Goal: Feedback & Contribution: Submit feedback/report problem

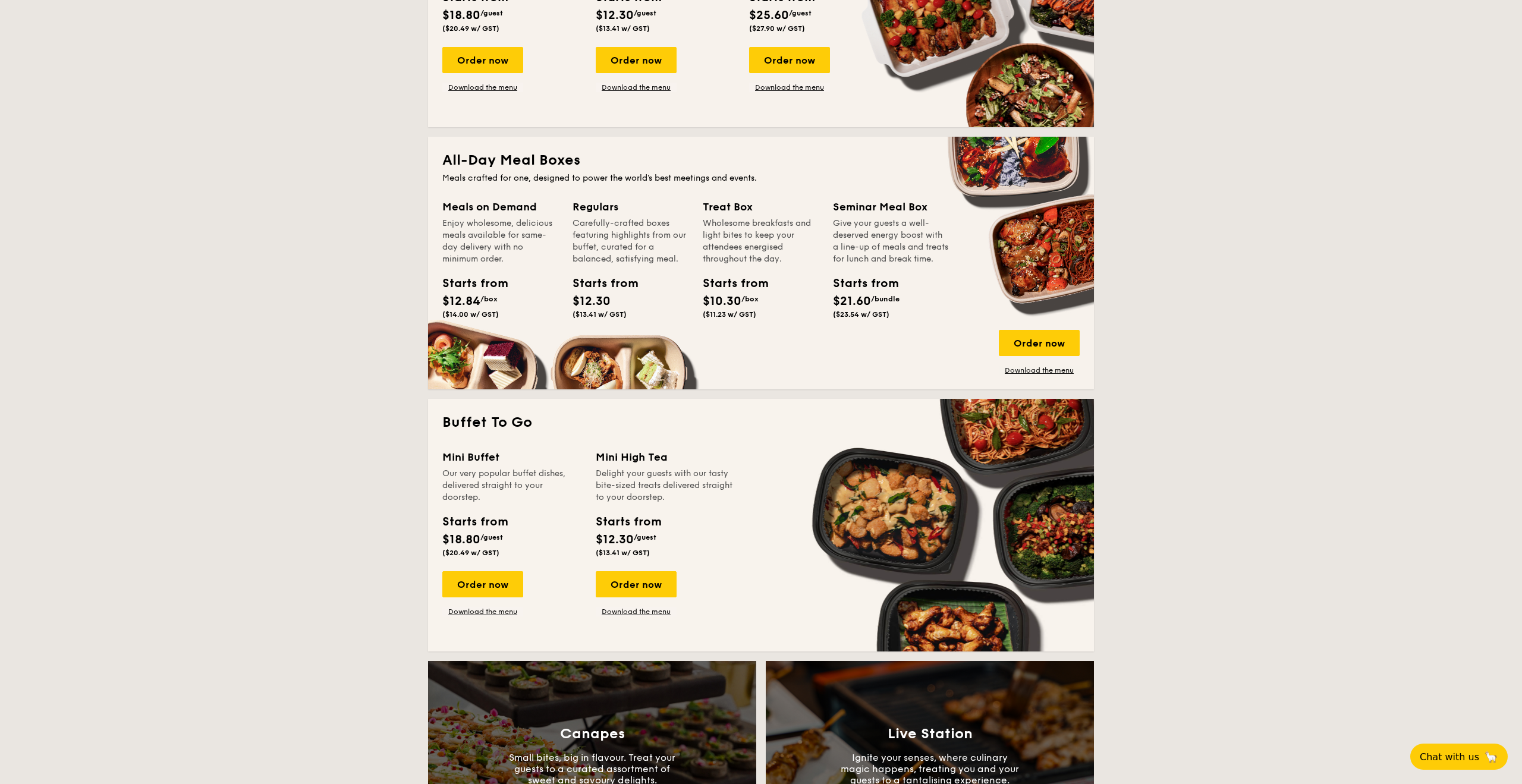
scroll to position [633, 0]
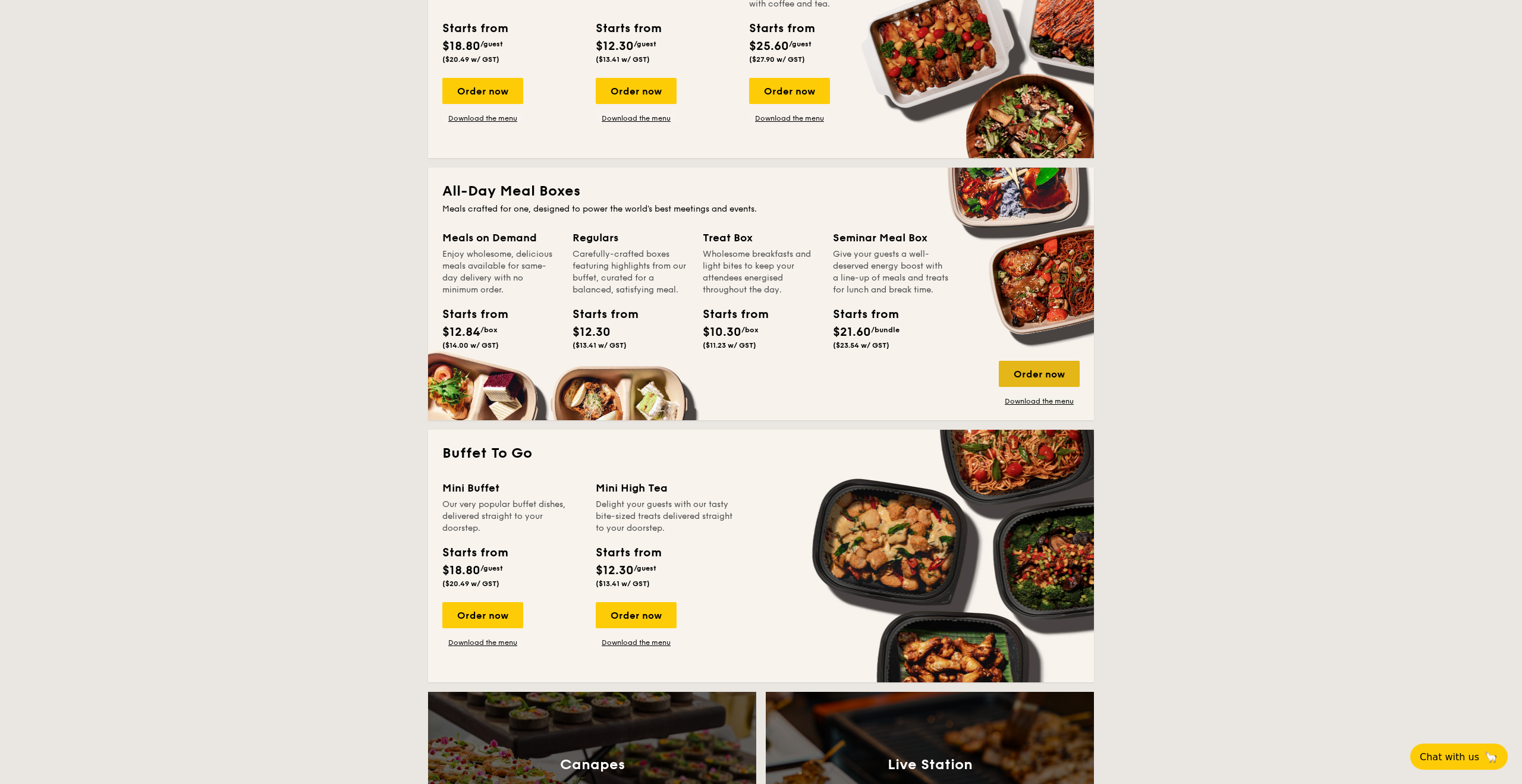
click at [1015, 364] on div "Order now" at bounding box center [1039, 374] width 81 height 26
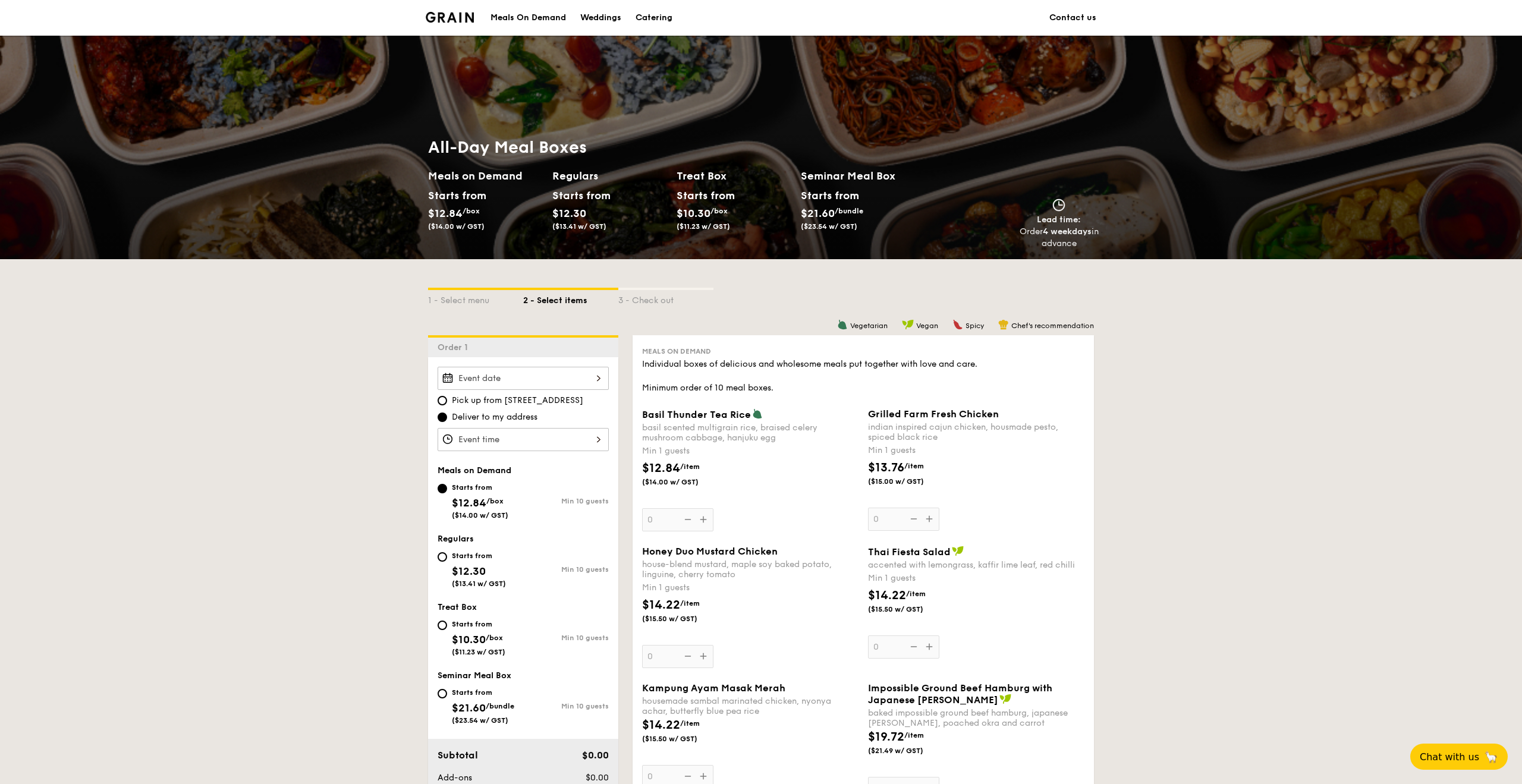
click at [489, 384] on div at bounding box center [523, 378] width 171 height 23
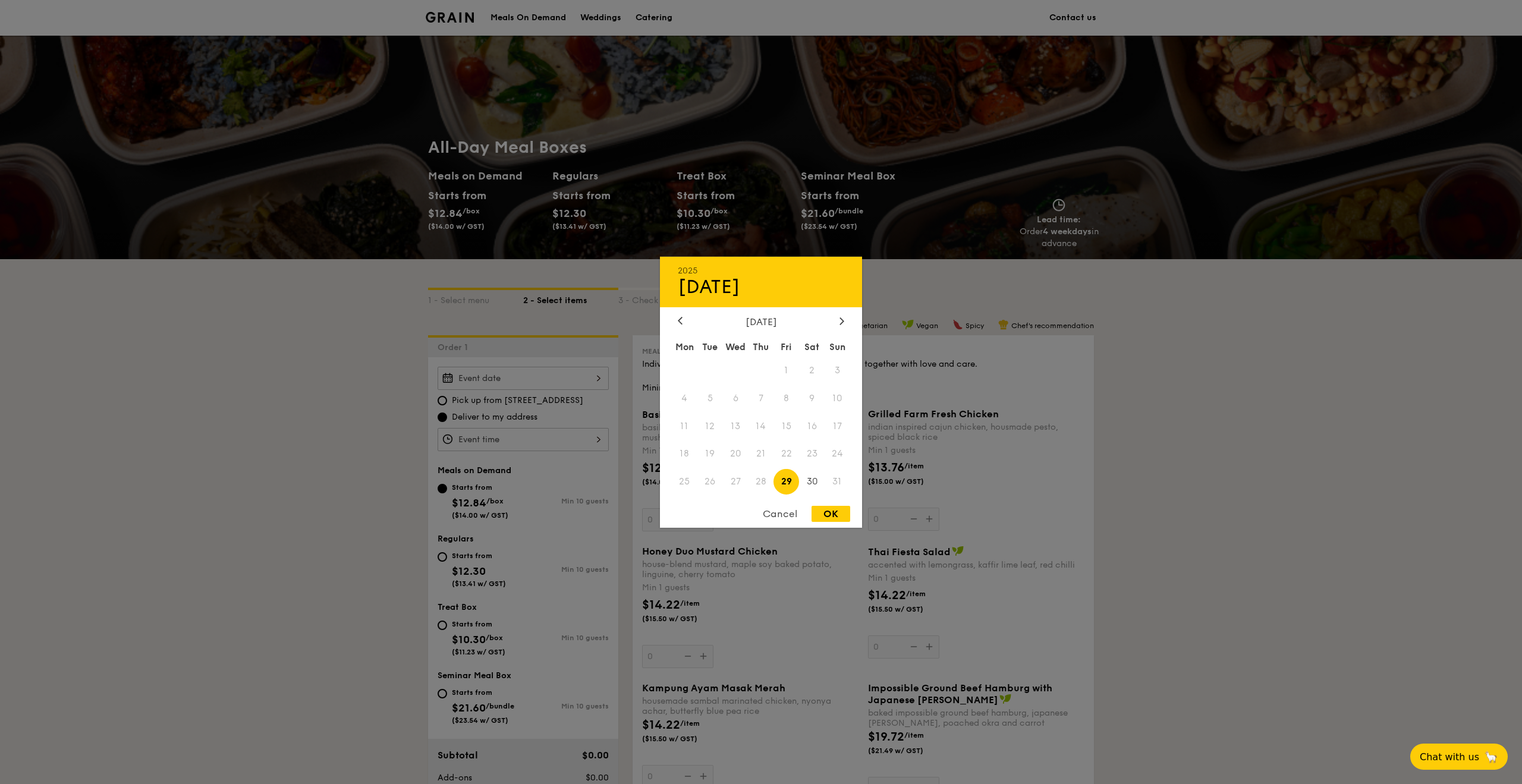
click at [743, 484] on span "27" at bounding box center [736, 482] width 26 height 26
click at [777, 508] on div "Cancel" at bounding box center [780, 514] width 58 height 16
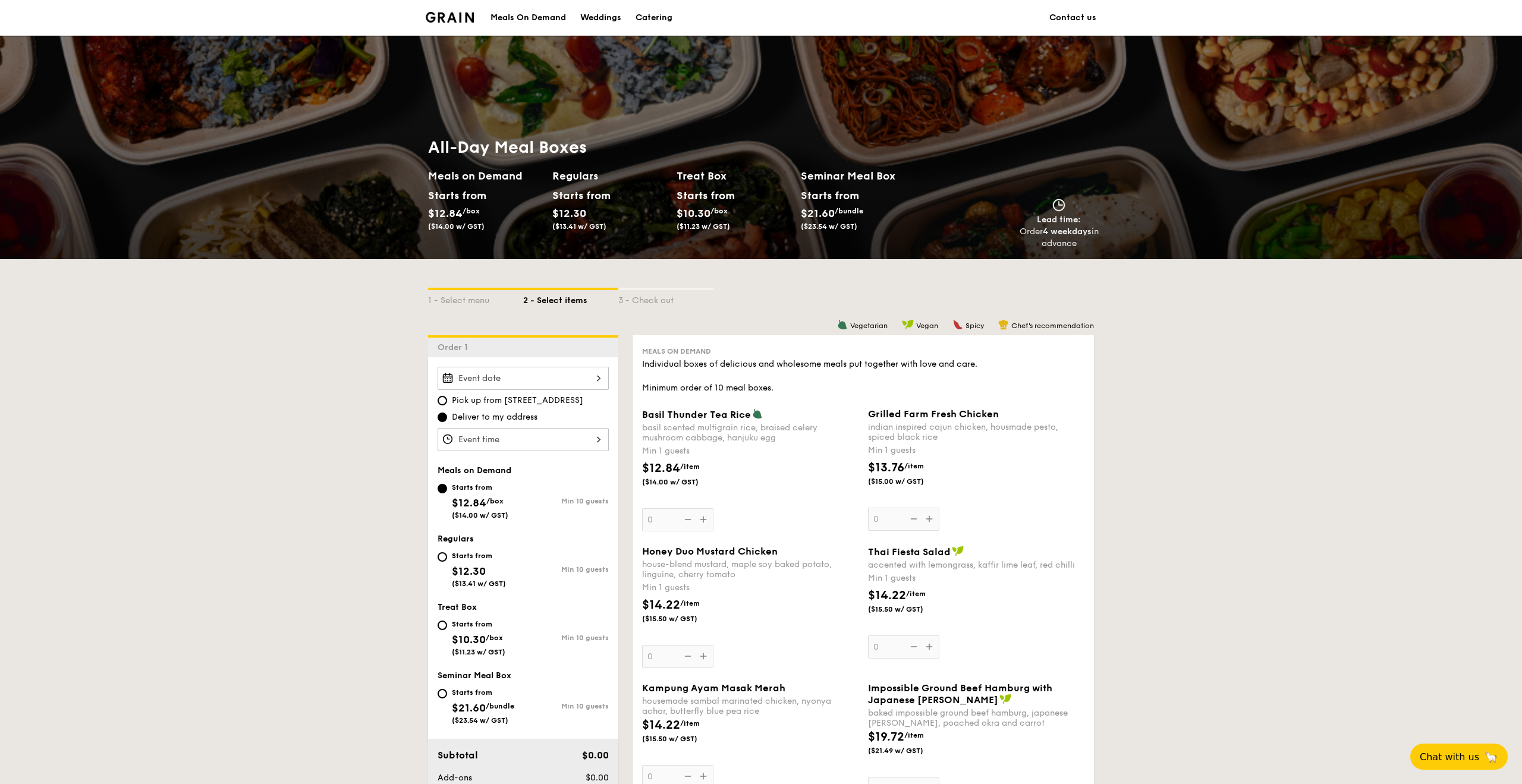
click at [458, 197] on div "Starts from" at bounding box center [455, 195] width 53 height 18
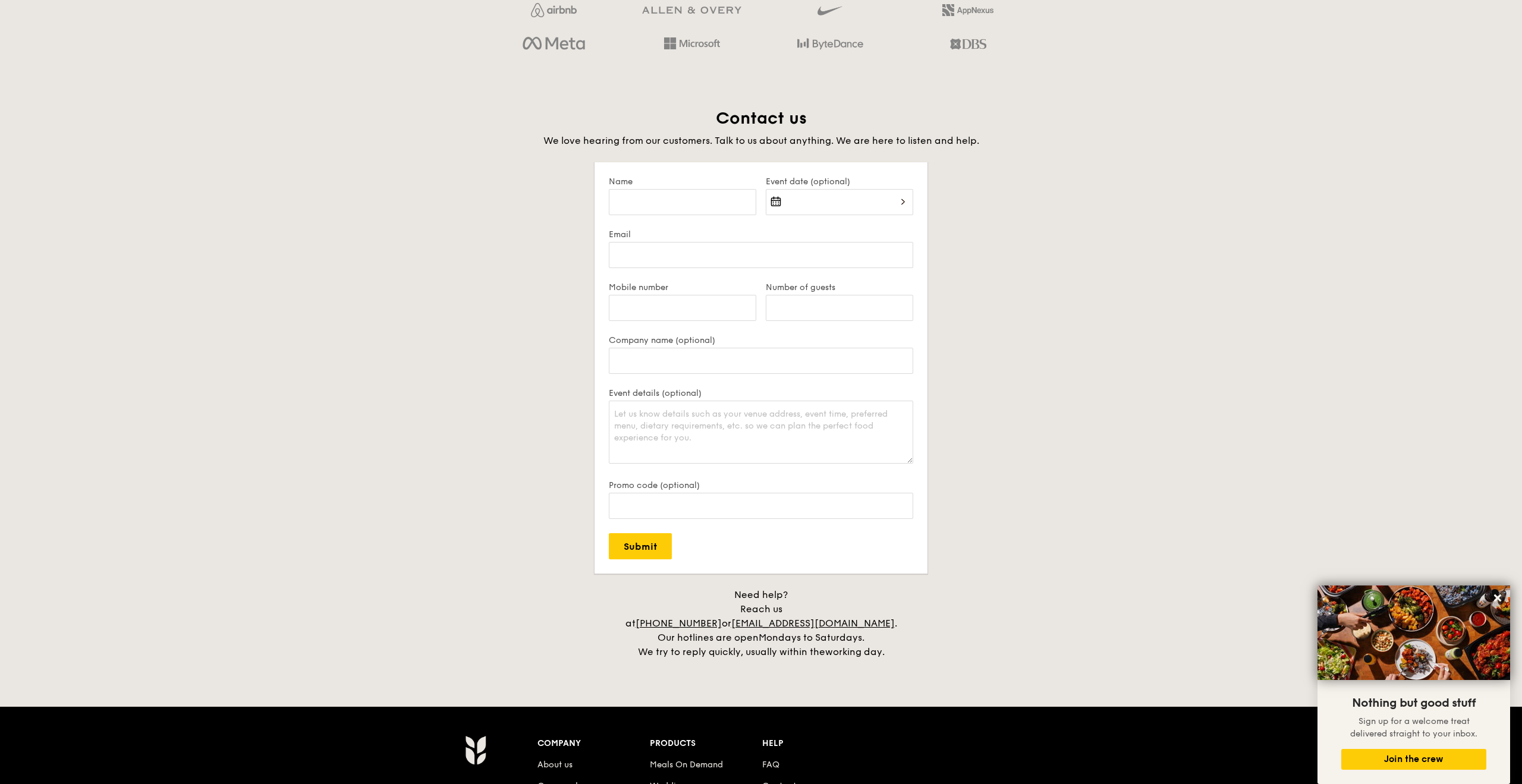
scroll to position [1846, 0]
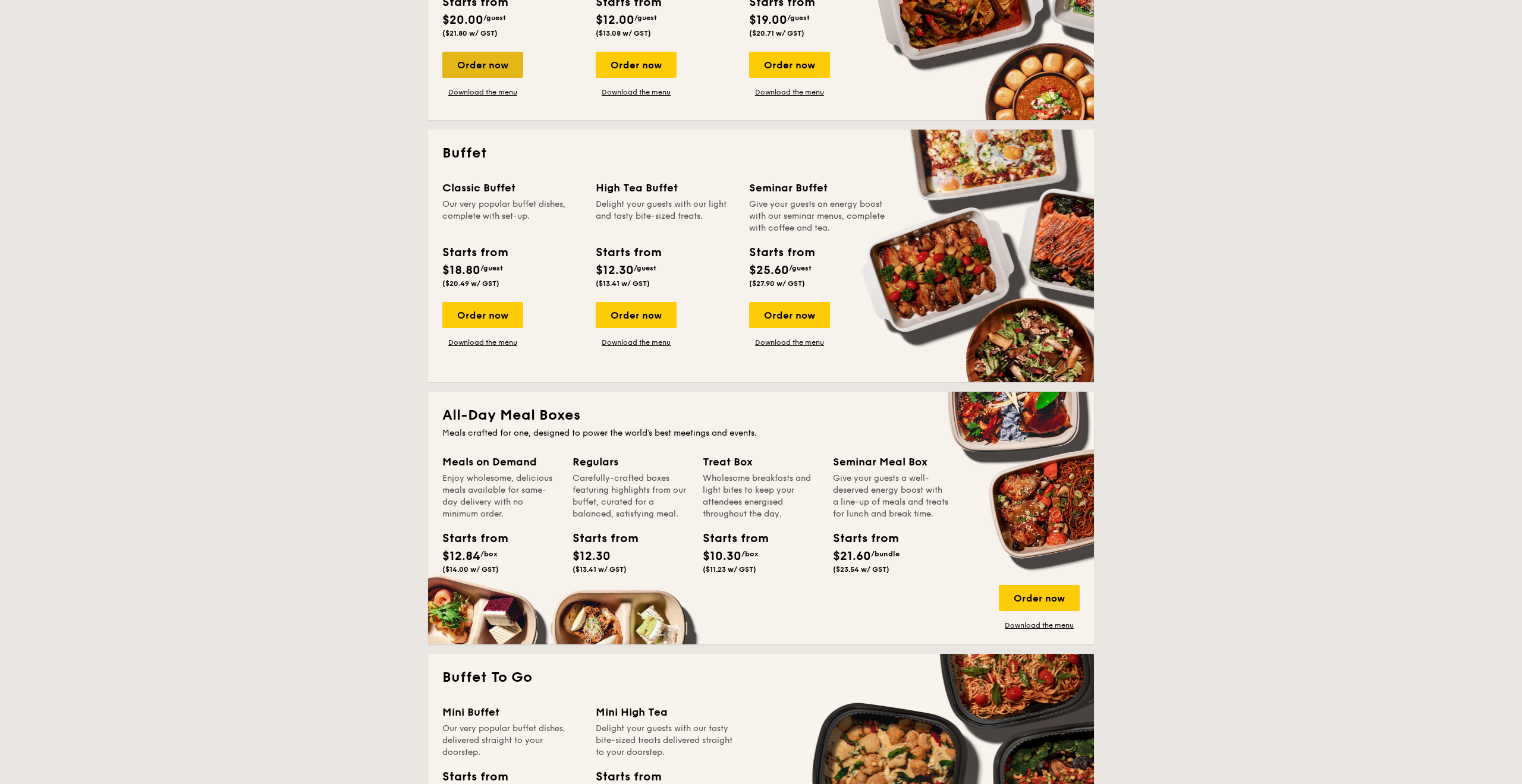
scroll to position [482, 0]
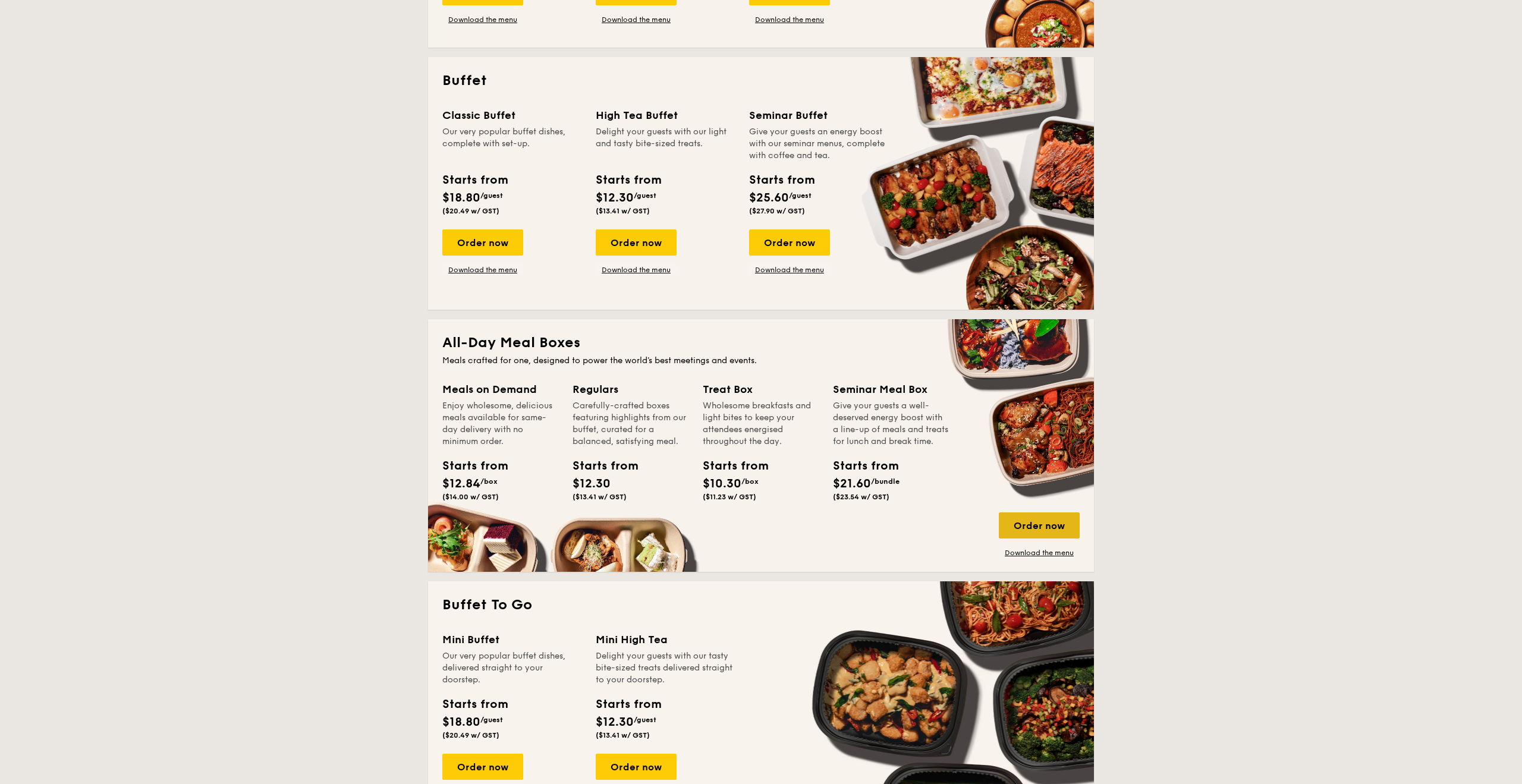
click at [1028, 526] on div "Order now" at bounding box center [1039, 525] width 81 height 26
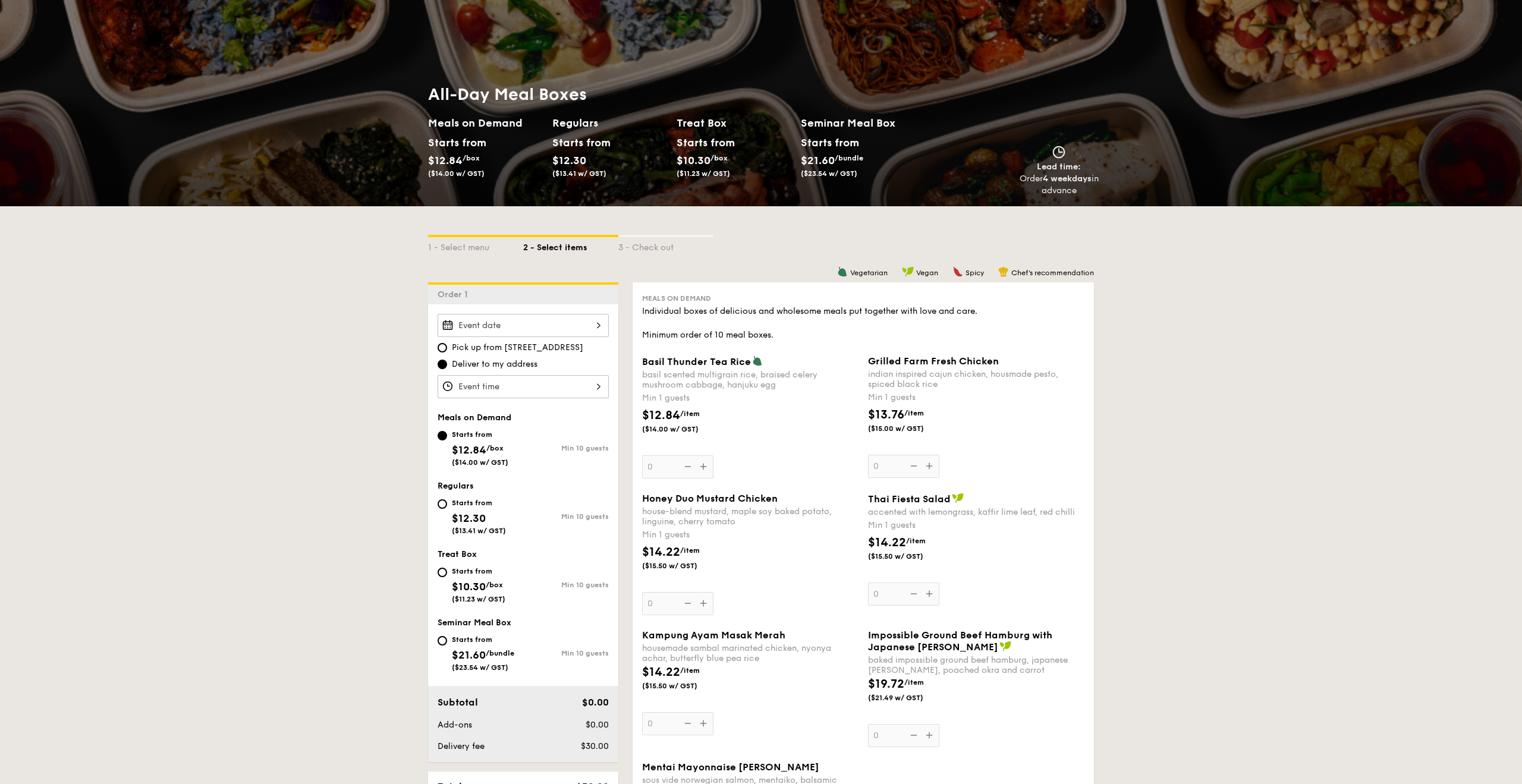
scroll to position [67, 0]
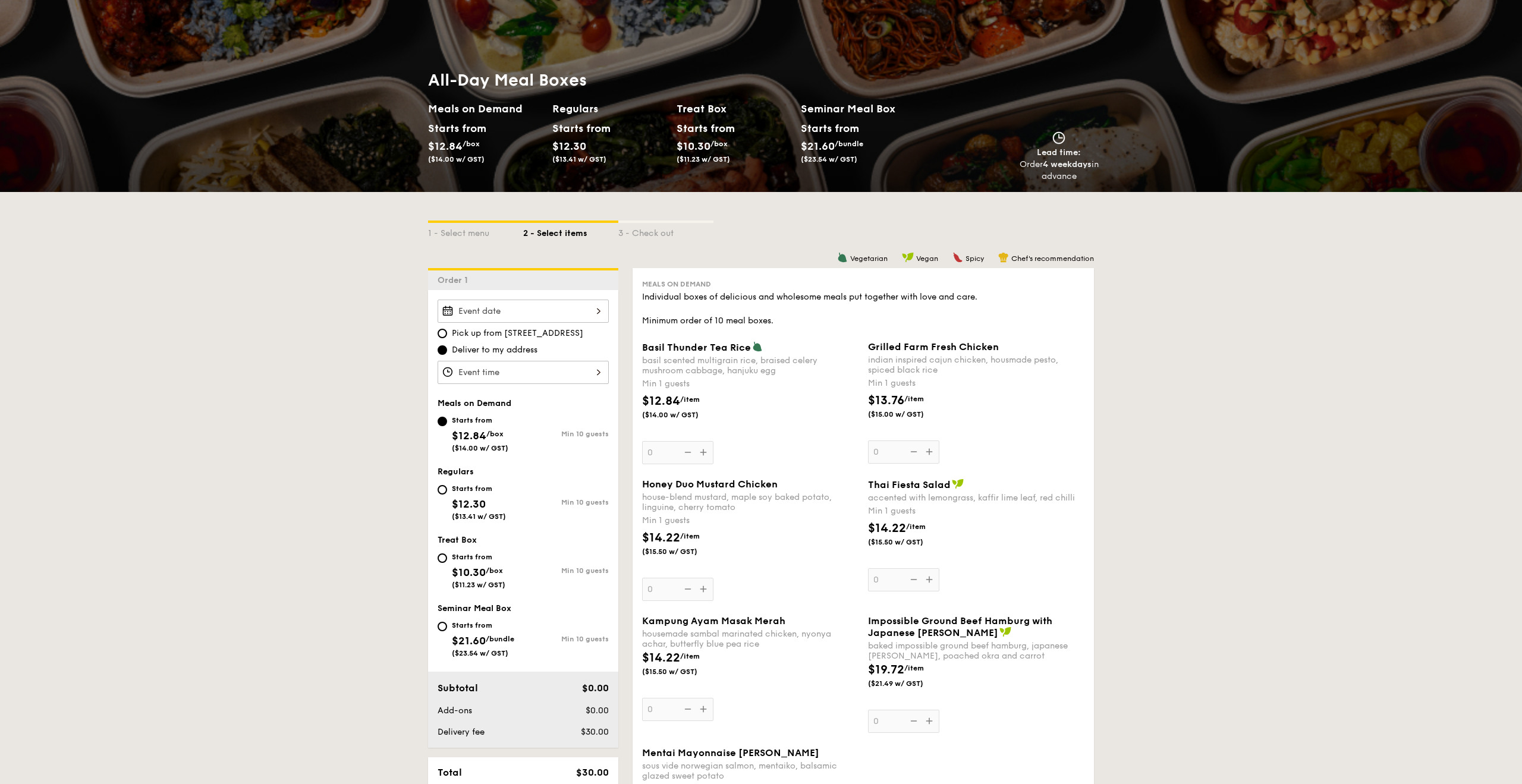
click at [465, 502] on span "$12.30" at bounding box center [469, 504] width 34 height 13
click at [447, 494] on input "Starts from $12.30 ($13.41 w/ GST) Min 10 guests" at bounding box center [442, 490] width 10 height 10
radio input "true"
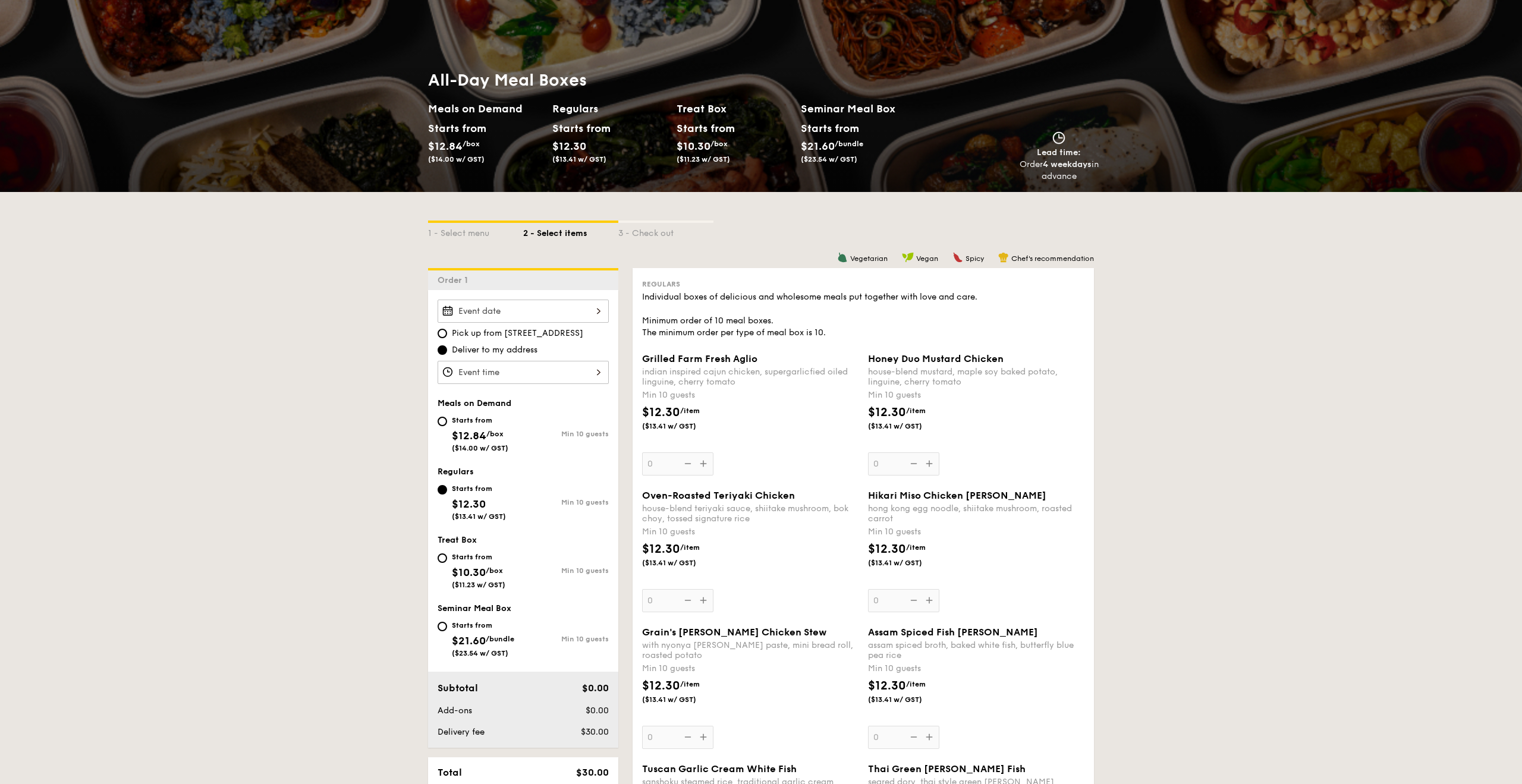
click at [465, 545] on div "Treat Box Starts from $10.30 /box ($11.23 w/ GST) Min 10 guests" at bounding box center [523, 568] width 171 height 66
click at [463, 558] on div "Starts from" at bounding box center [478, 557] width 54 height 10
click at [447, 558] on input "Starts from $10.30 /box ($11.23 w/ GST) Min 10 guests" at bounding box center [442, 558] width 10 height 10
radio input "true"
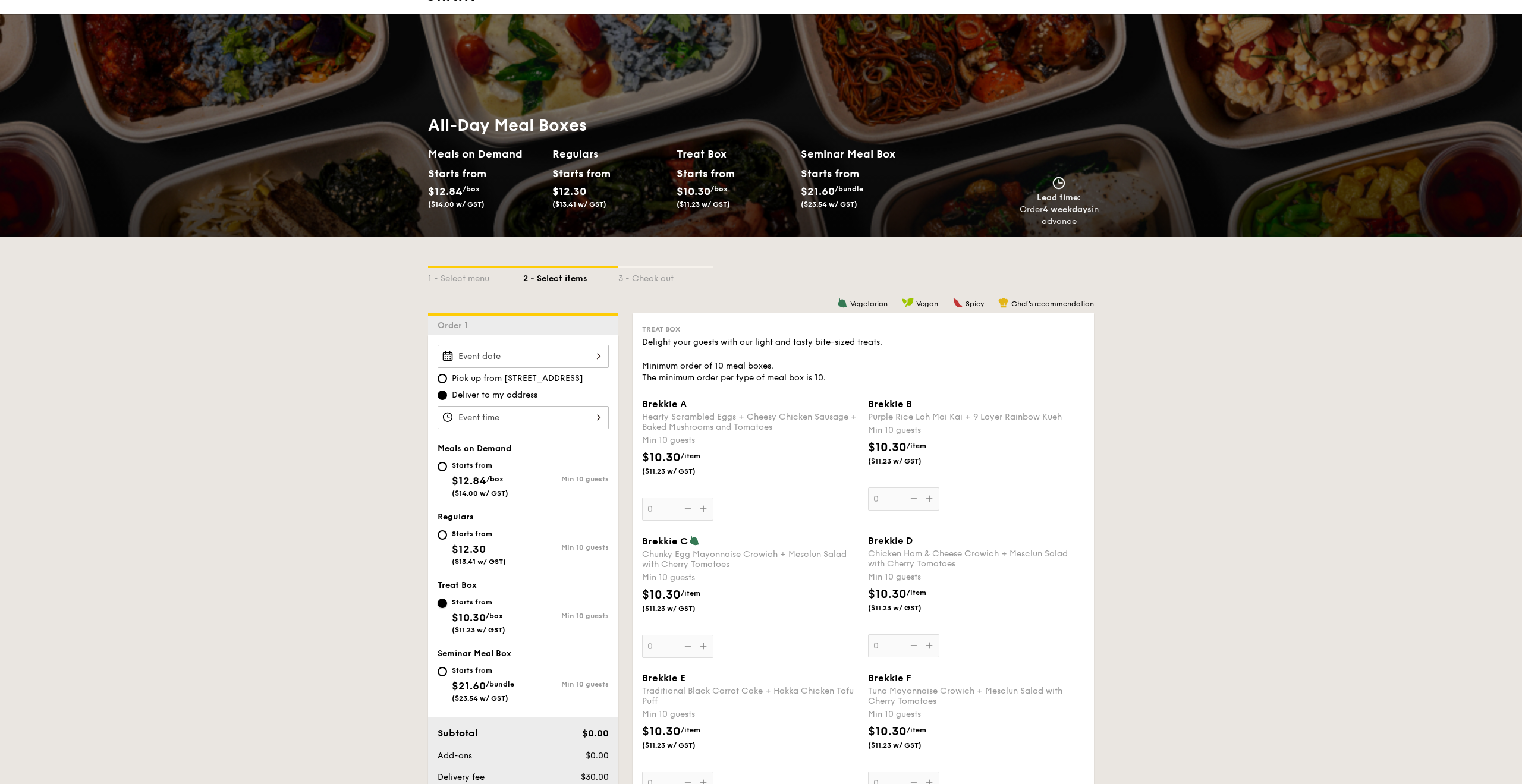
scroll to position [0, 0]
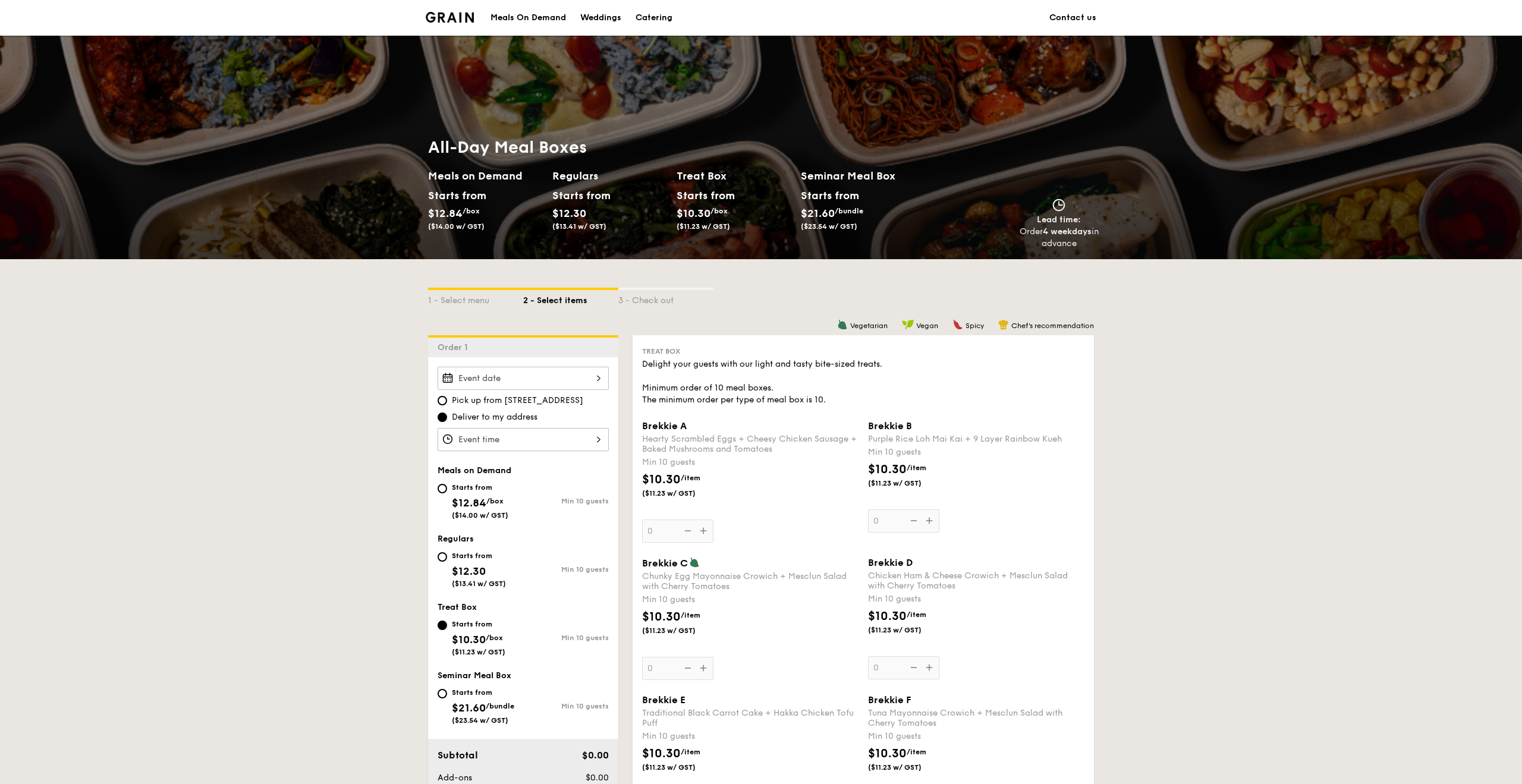
click at [515, 25] on div "Meals On Demand" at bounding box center [528, 17] width 76 height 36
click at [519, 13] on div "Meals On Demand" at bounding box center [528, 17] width 76 height 36
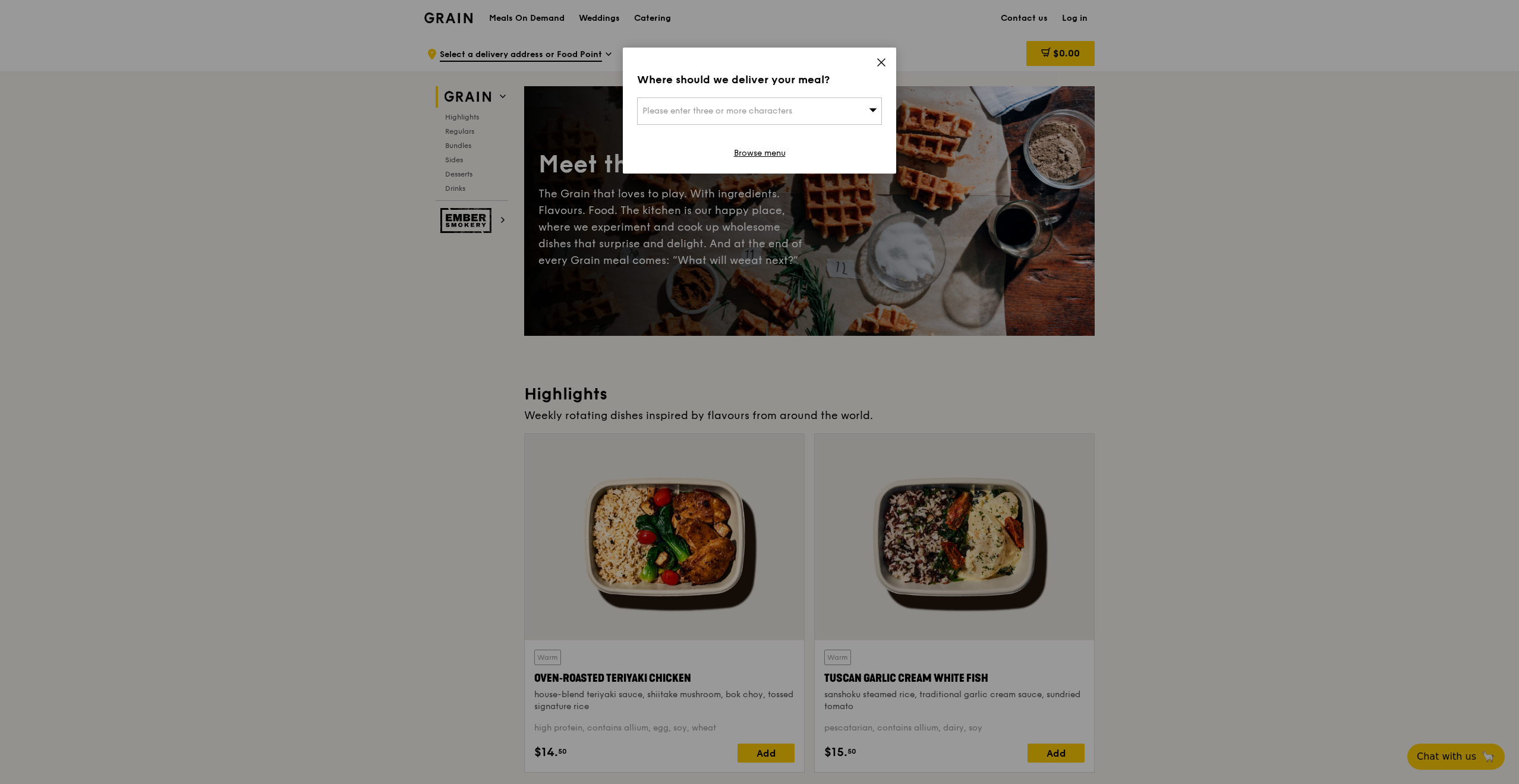
click at [671, 111] on span "Please enter three or more characters" at bounding box center [717, 111] width 150 height 10
click at [410, 365] on div "Where should we deliver your meal? Please enter three or more characters Please…" at bounding box center [760, 392] width 1519 height 784
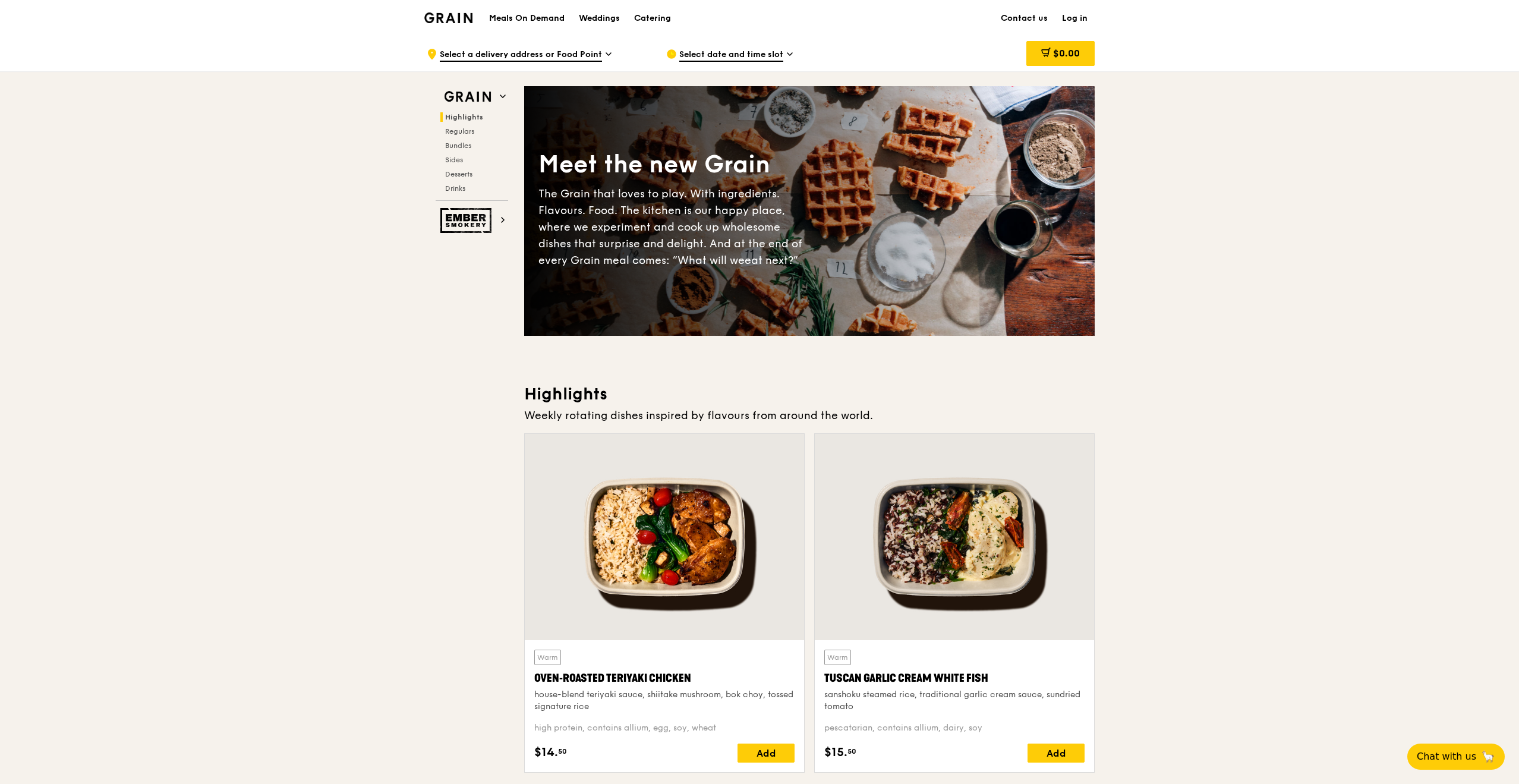
click at [574, 55] on span "Select a delivery address or Food Point" at bounding box center [521, 55] width 162 height 13
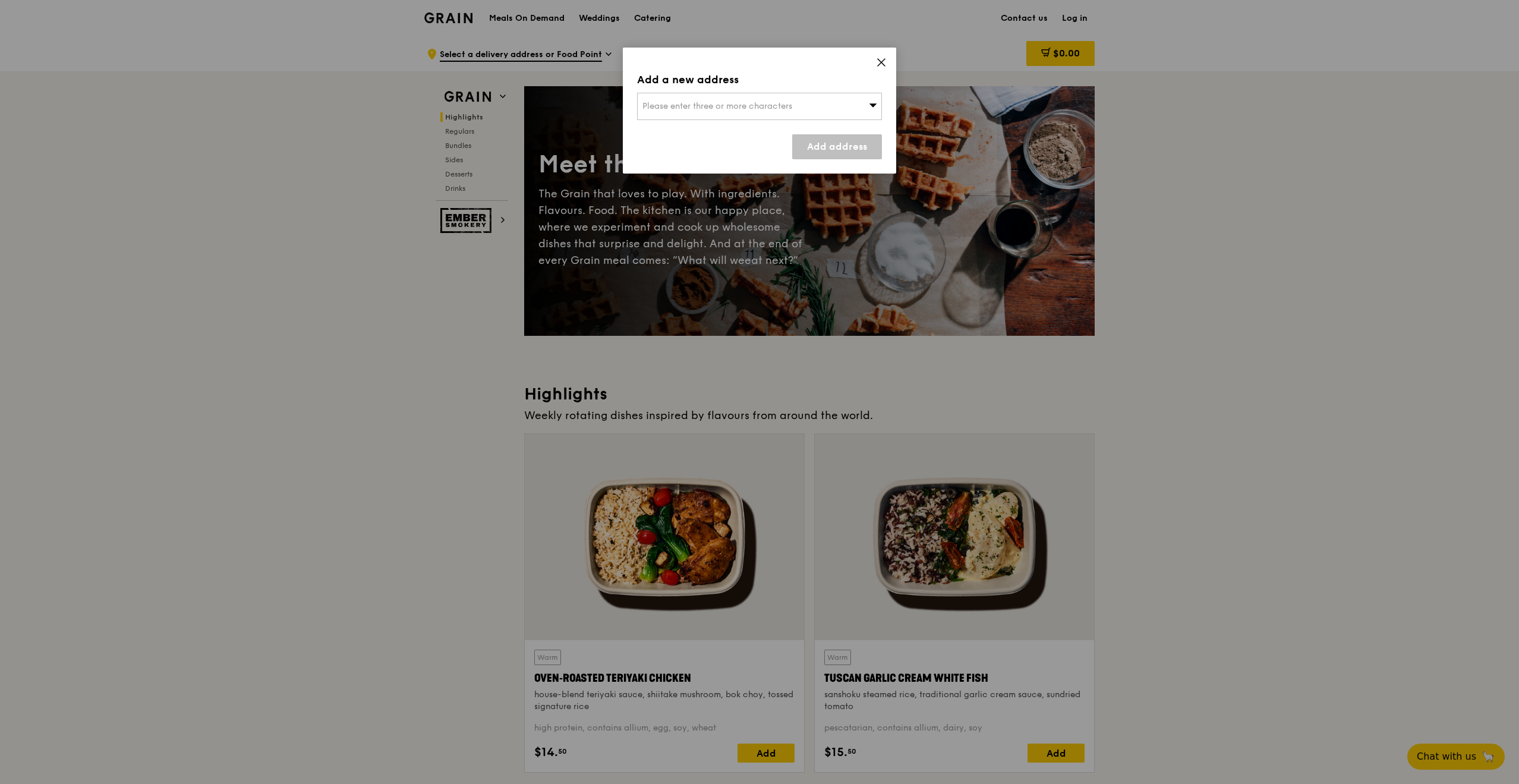
click at [659, 106] on span "Please enter three or more characters" at bounding box center [717, 106] width 150 height 10
type input "18 cross s"
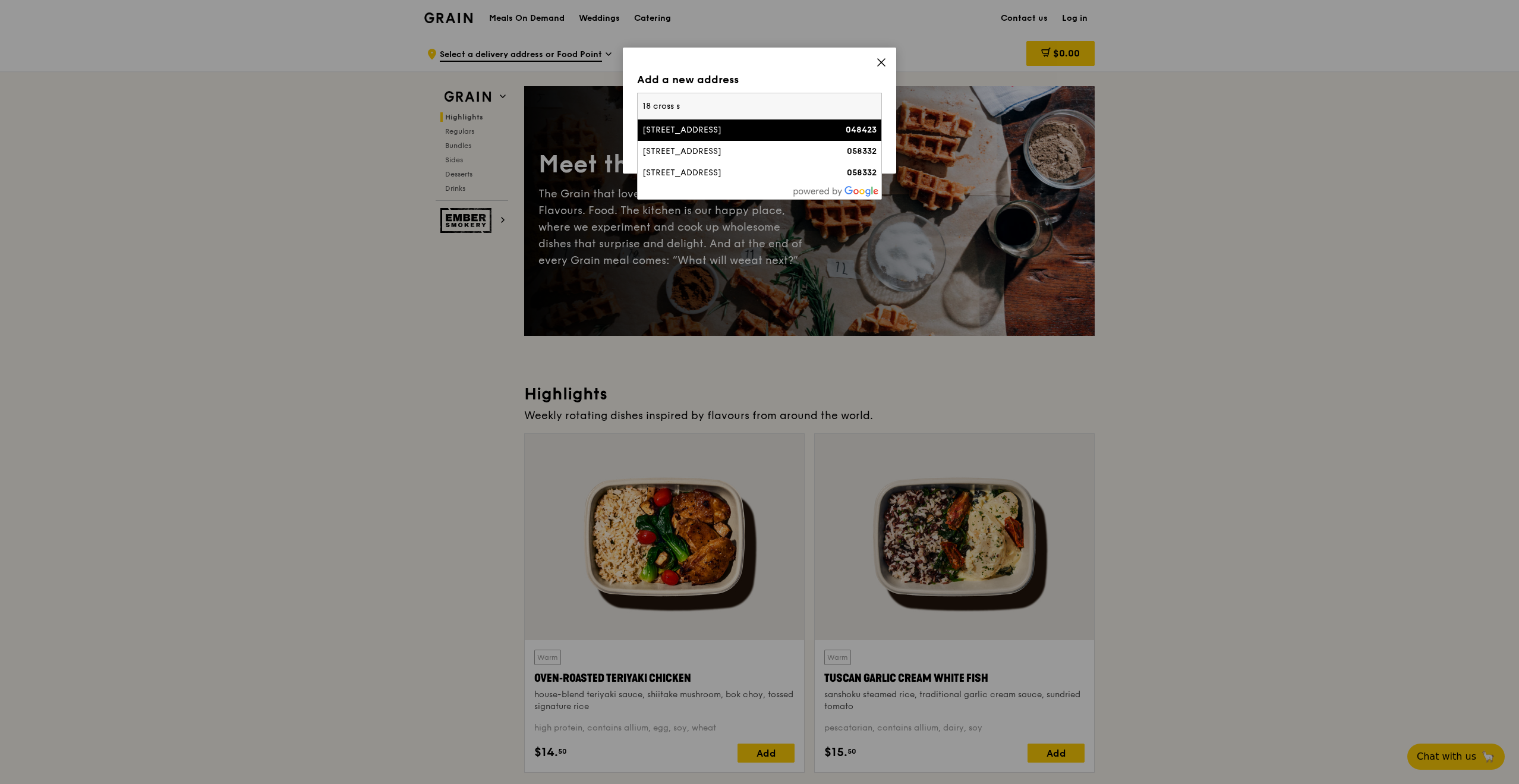
click at [725, 125] on div "18 Cross Street" at bounding box center [730, 130] width 176 height 12
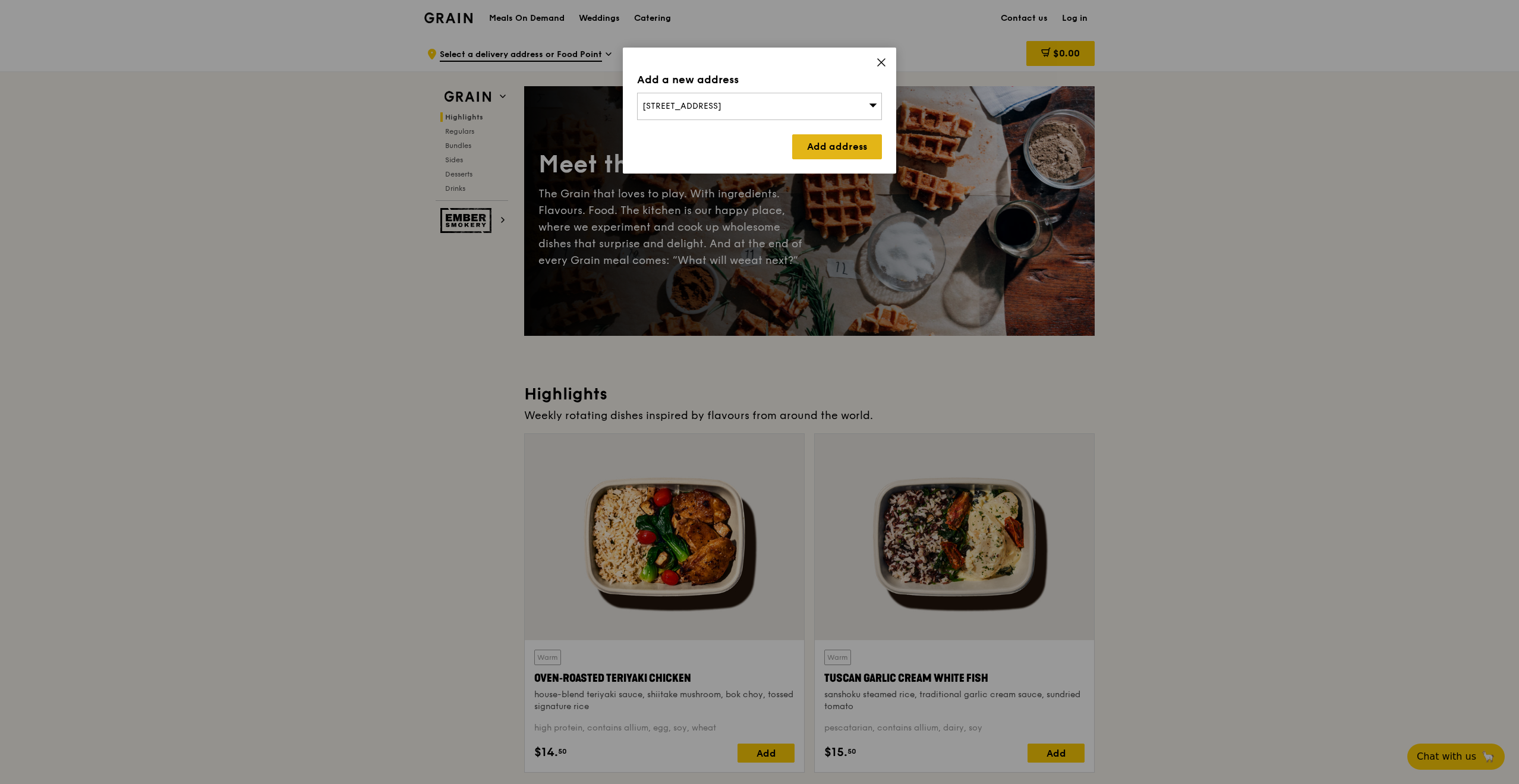
click at [811, 148] on link "Add address" at bounding box center [837, 147] width 90 height 25
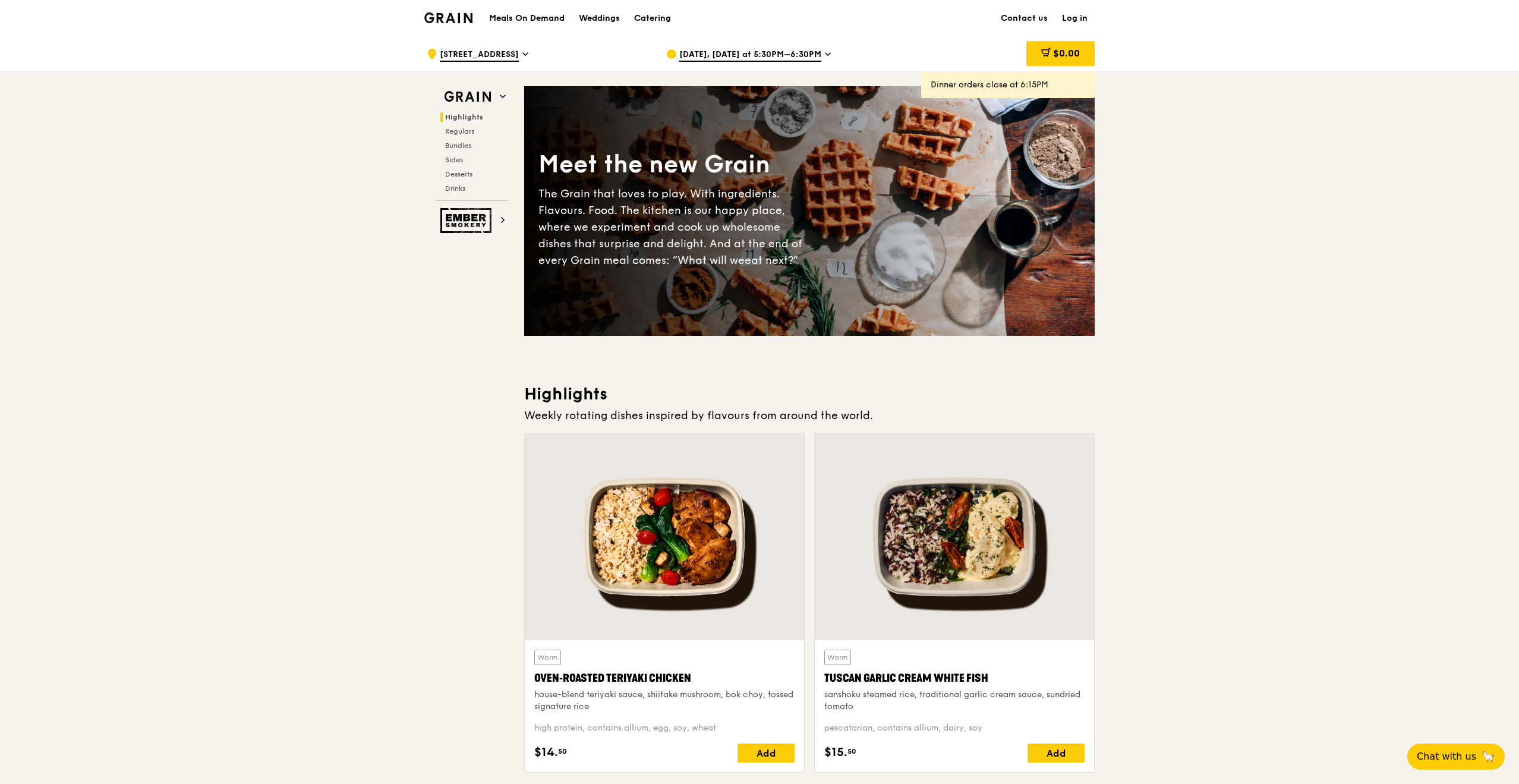
click at [731, 54] on span "Aug 25, Today at 5:30PM–6:30PM" at bounding box center [750, 55] width 142 height 13
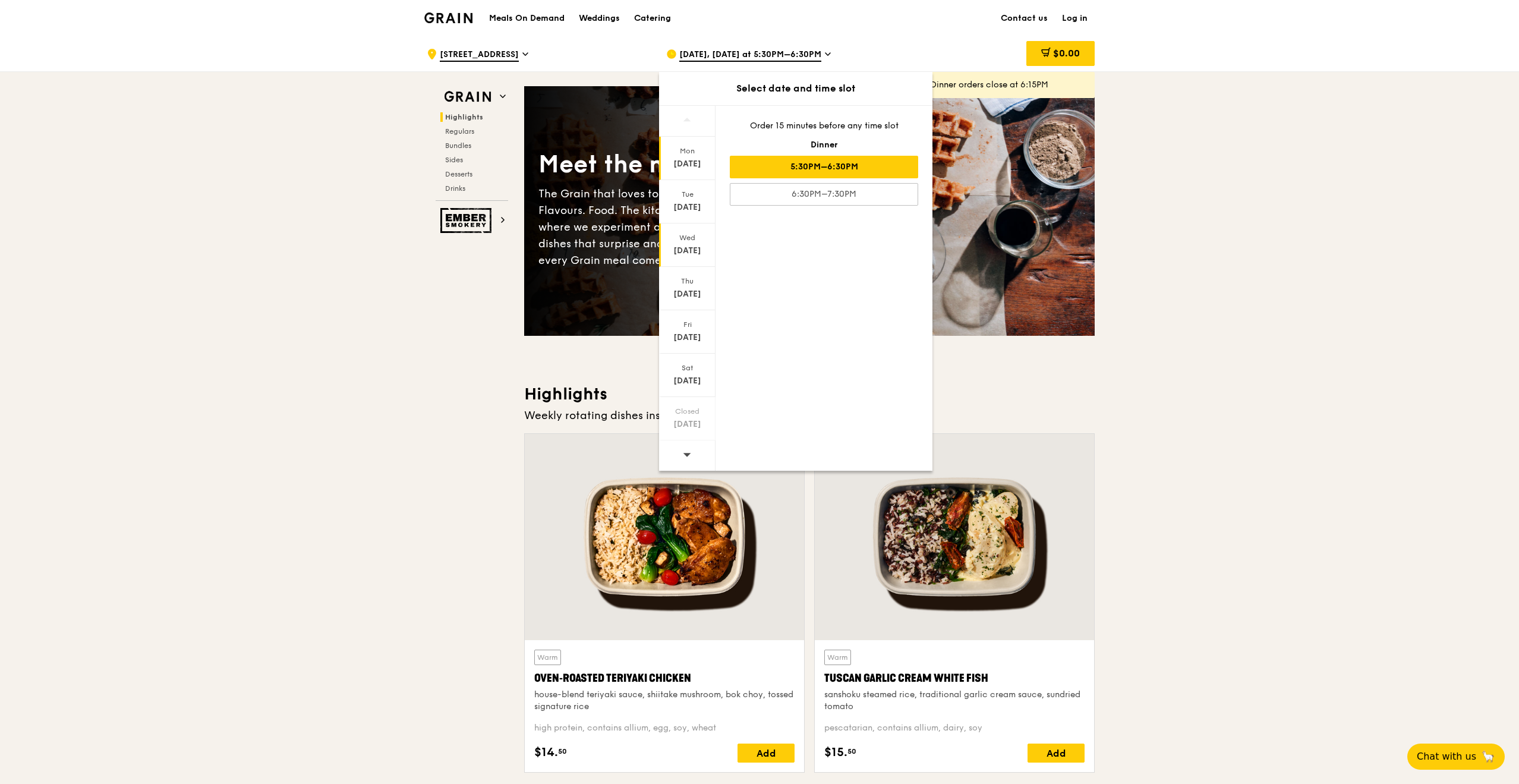
click at [687, 242] on div "Wed" at bounding box center [688, 237] width 53 height 10
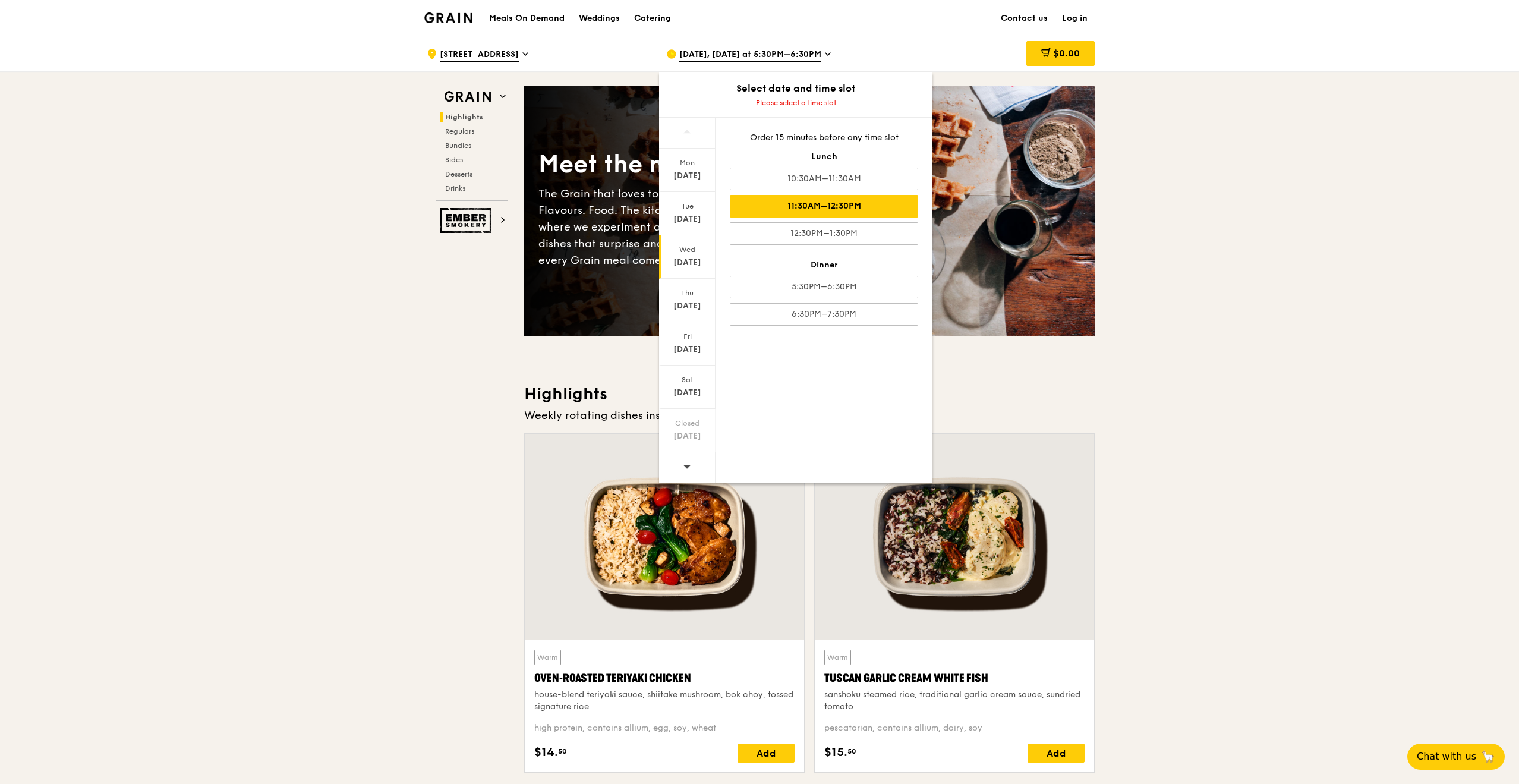
click at [855, 207] on div "11:30AM–12:30PM" at bounding box center [824, 206] width 188 height 23
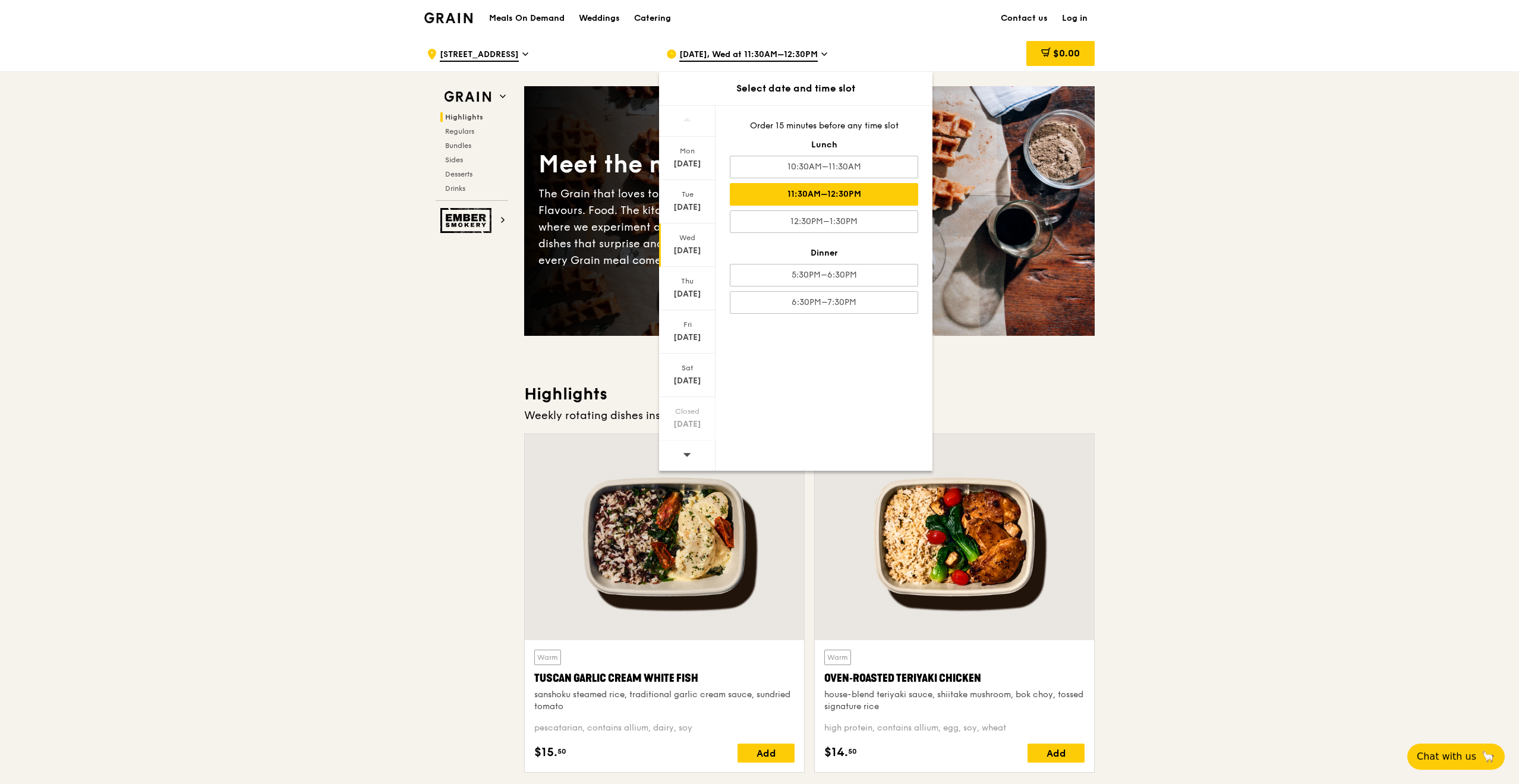
click at [802, 364] on div "Mon Aug 25 Tue Aug 26 Wed Aug 27 Thu Aug 28 Fri Aug 29 Sat Aug 30 Closed Aug 31…" at bounding box center [796, 288] width 274 height 365
click at [794, 191] on div "11:30AM–12:30PM" at bounding box center [824, 194] width 188 height 23
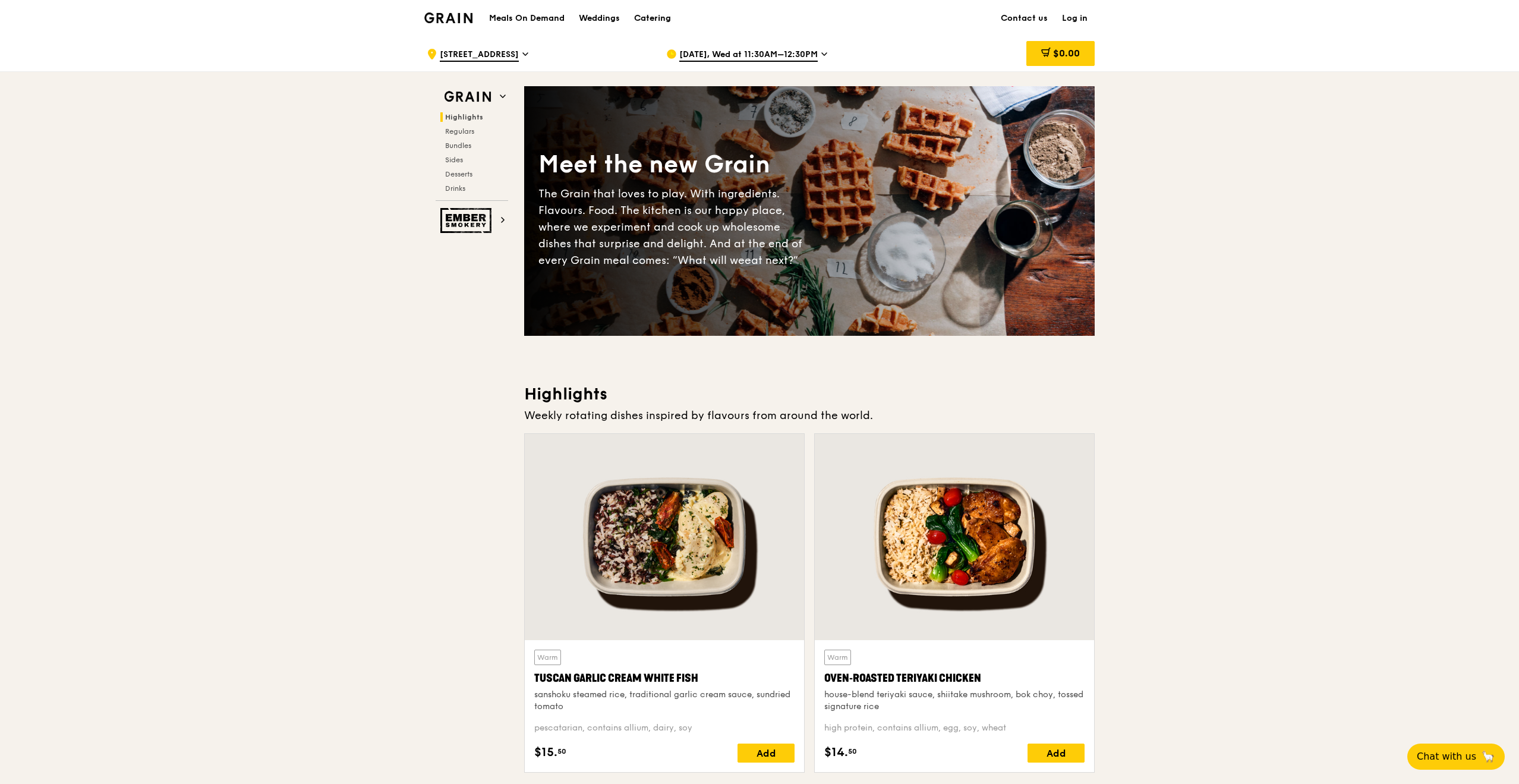
click at [662, 14] on div "Catering" at bounding box center [652, 18] width 37 height 36
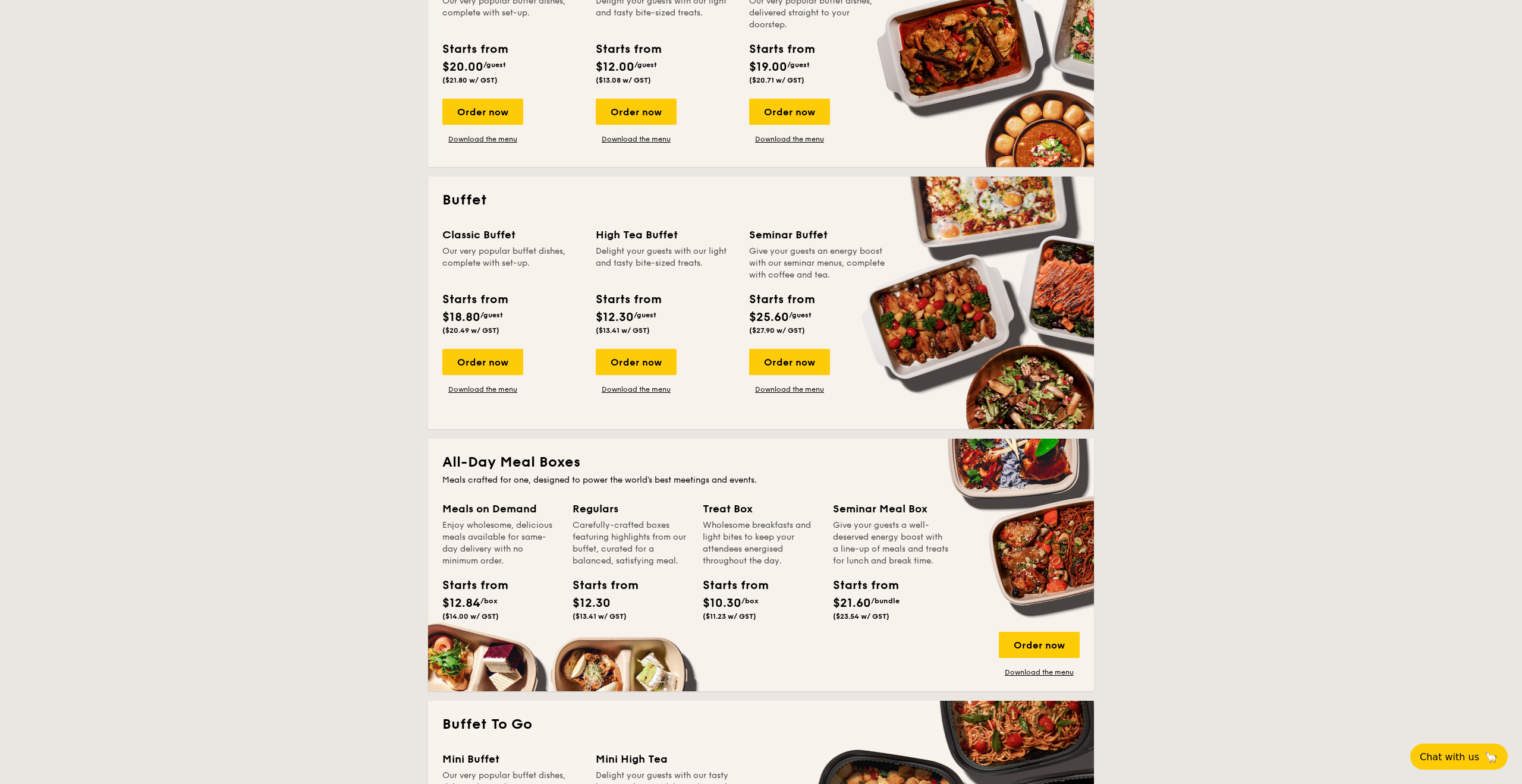
scroll to position [386, 0]
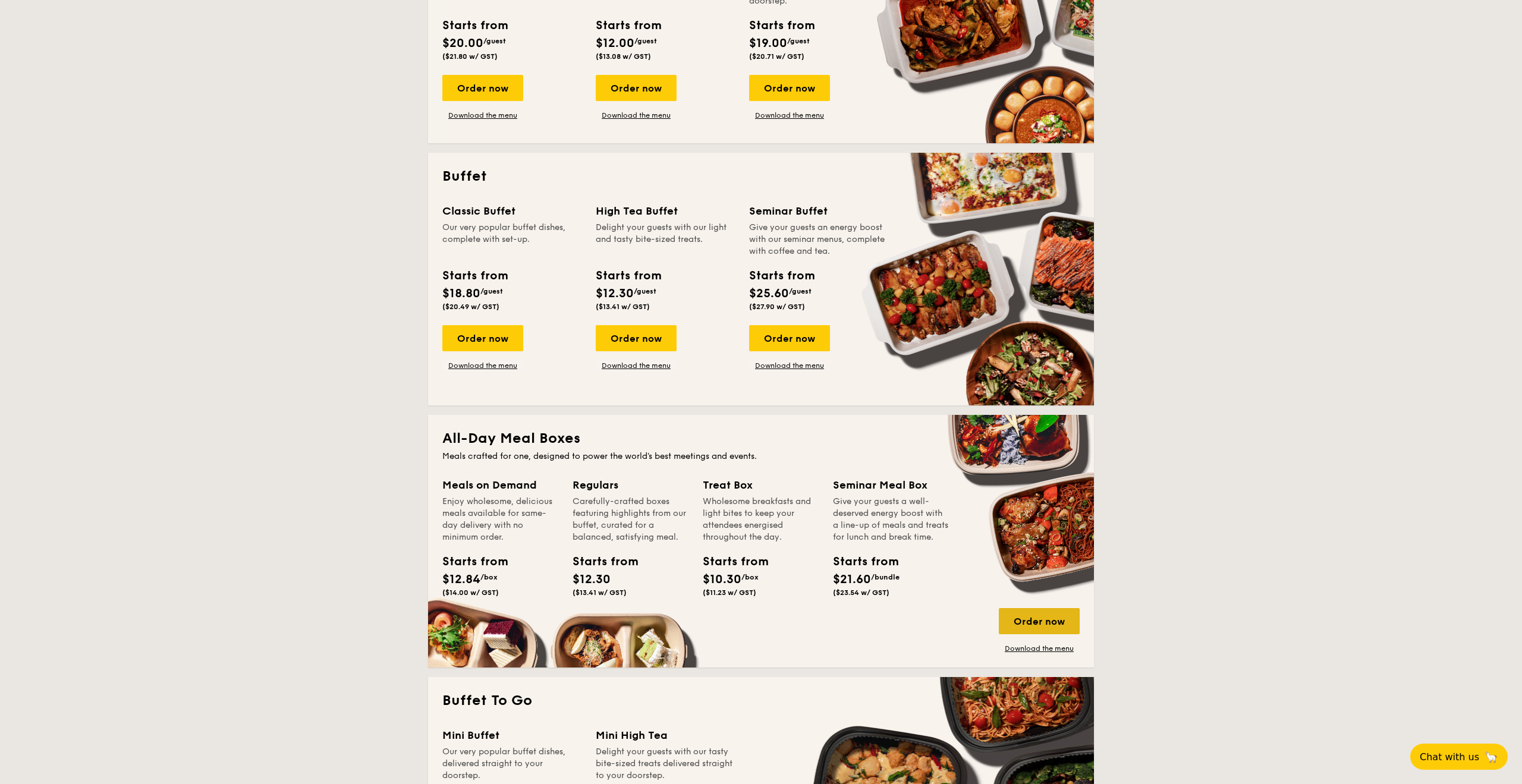
click at [1026, 621] on div "Order now" at bounding box center [1039, 621] width 81 height 26
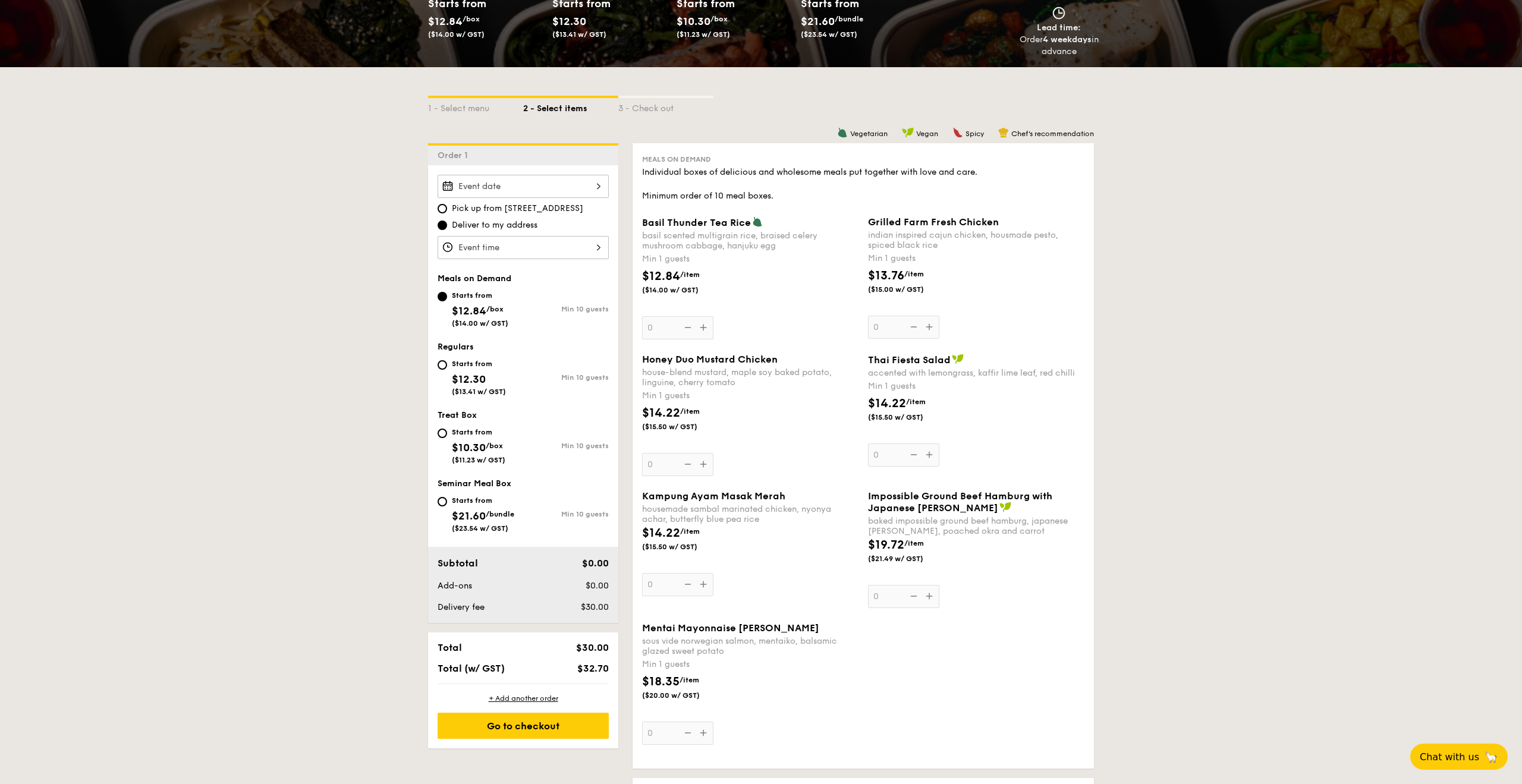
scroll to position [193, 0]
click at [459, 360] on div "Starts from" at bounding box center [479, 363] width 54 height 10
click at [447, 360] on input "Starts from $12.30 ($13.41 w/ GST) Min 10 guests" at bounding box center [442, 364] width 10 height 10
radio input "true"
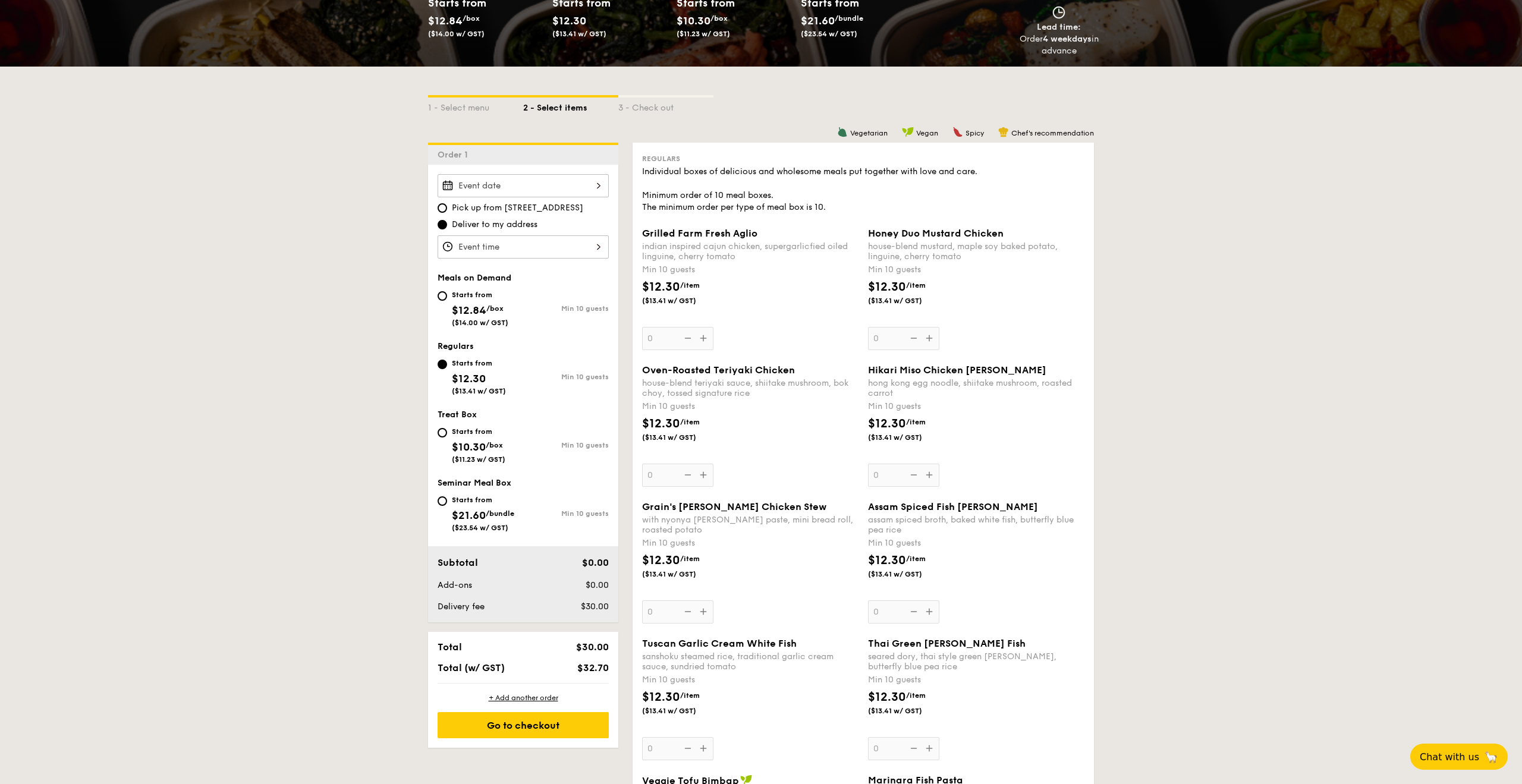
click at [472, 302] on div "Starts from $12.84 /box ($14.00 w/ GST)" at bounding box center [480, 307] width 56 height 39
click at [447, 301] on input "Starts from $12.84 /box ($14.00 w/ GST) Min 10 guests" at bounding box center [442, 296] width 10 height 10
radio input "true"
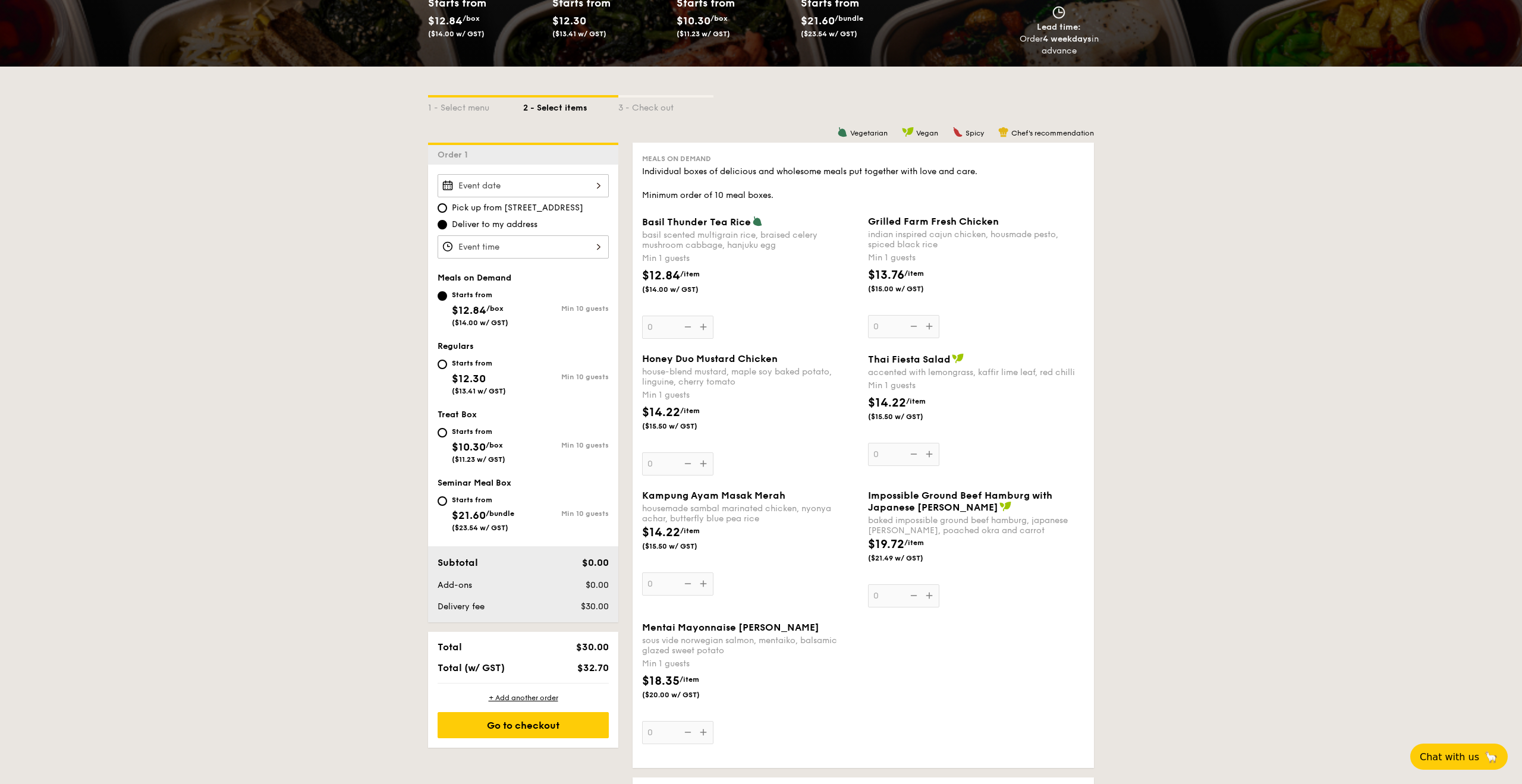
click at [465, 353] on div "Regulars Starts from $12.30 ($13.41 w/ GST) Min 10 guests" at bounding box center [523, 374] width 171 height 66
click at [452, 367] on div "Starts from" at bounding box center [479, 363] width 54 height 10
click at [447, 367] on input "Starts from $12.30 ($13.41 w/ GST) Min 10 guests" at bounding box center [442, 364] width 10 height 10
radio input "true"
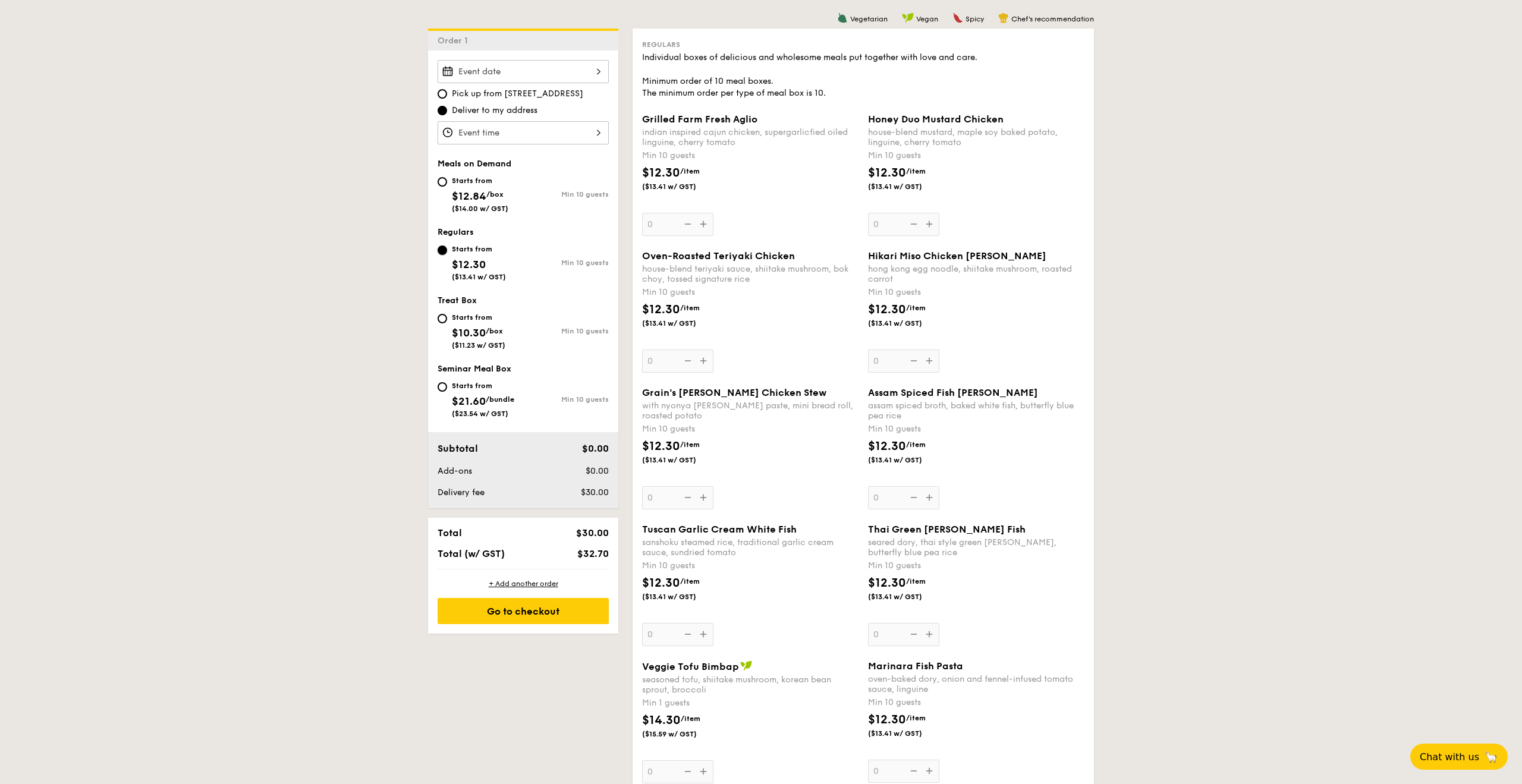
scroll to position [300, 0]
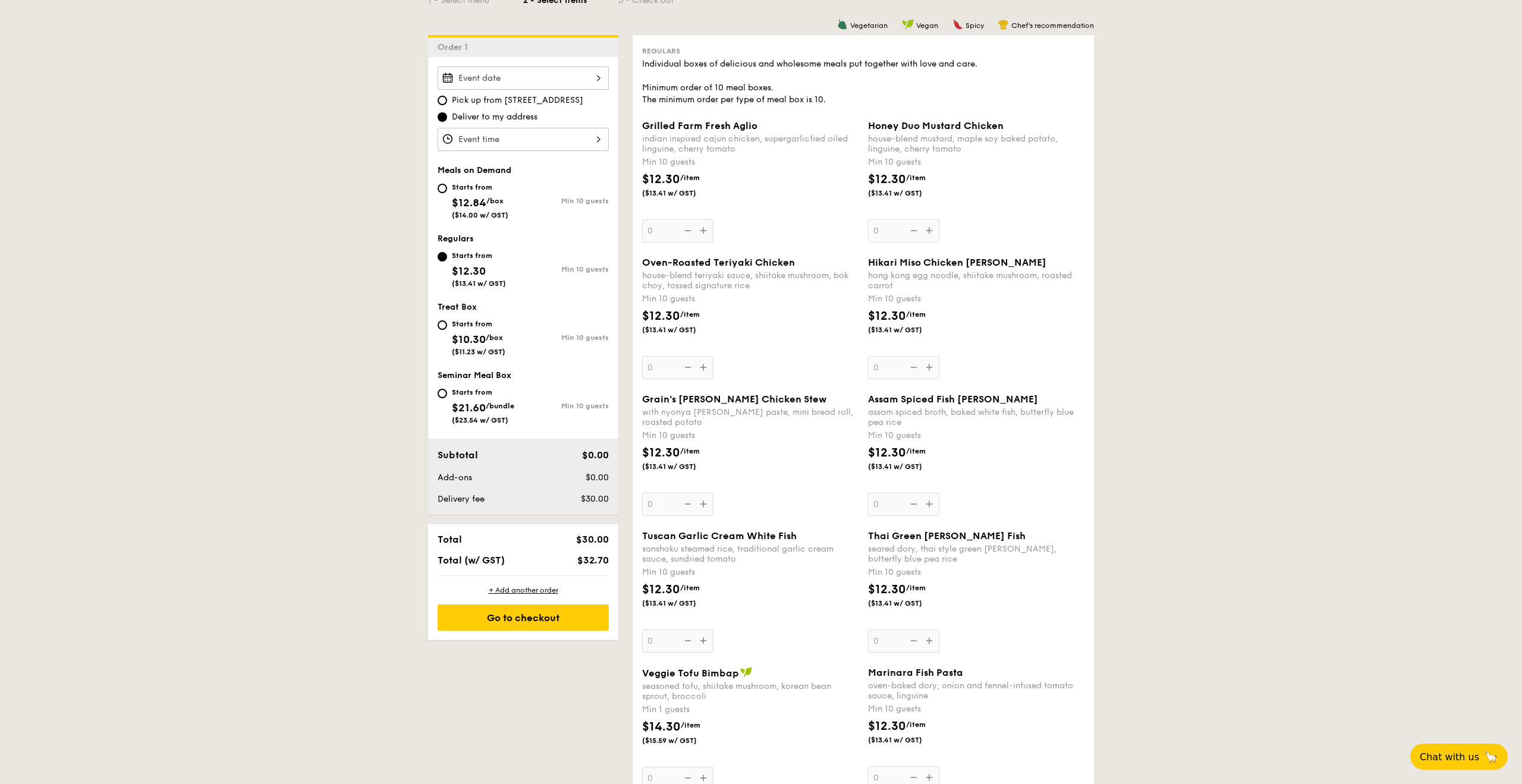
click at [465, 200] on span "$12.84" at bounding box center [469, 202] width 34 height 13
click at [447, 193] on input "Starts from $12.84 /box ($14.00 w/ GST) Min 10 guests" at bounding box center [442, 188] width 10 height 10
radio input "true"
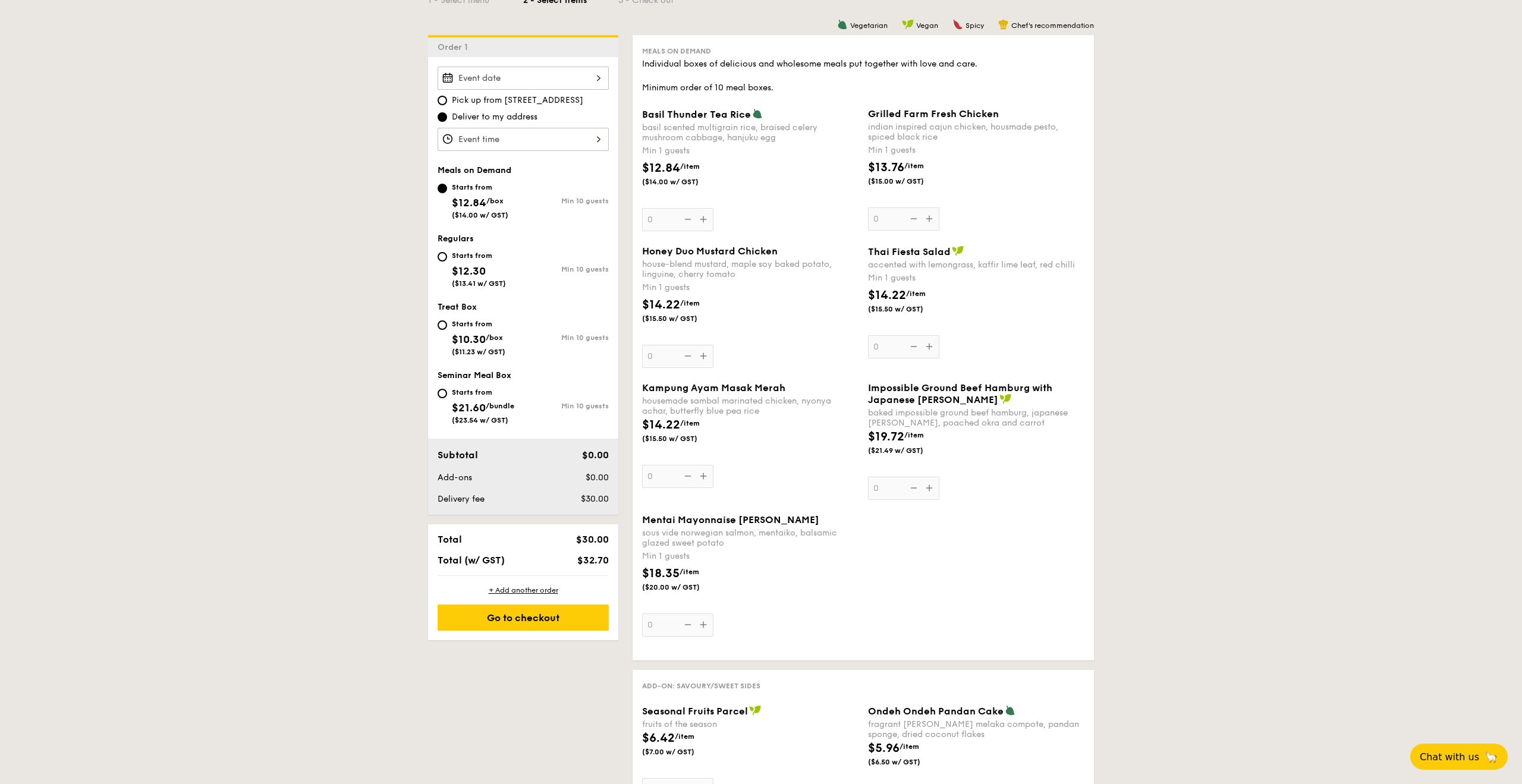
click at [502, 83] on div at bounding box center [523, 78] width 171 height 23
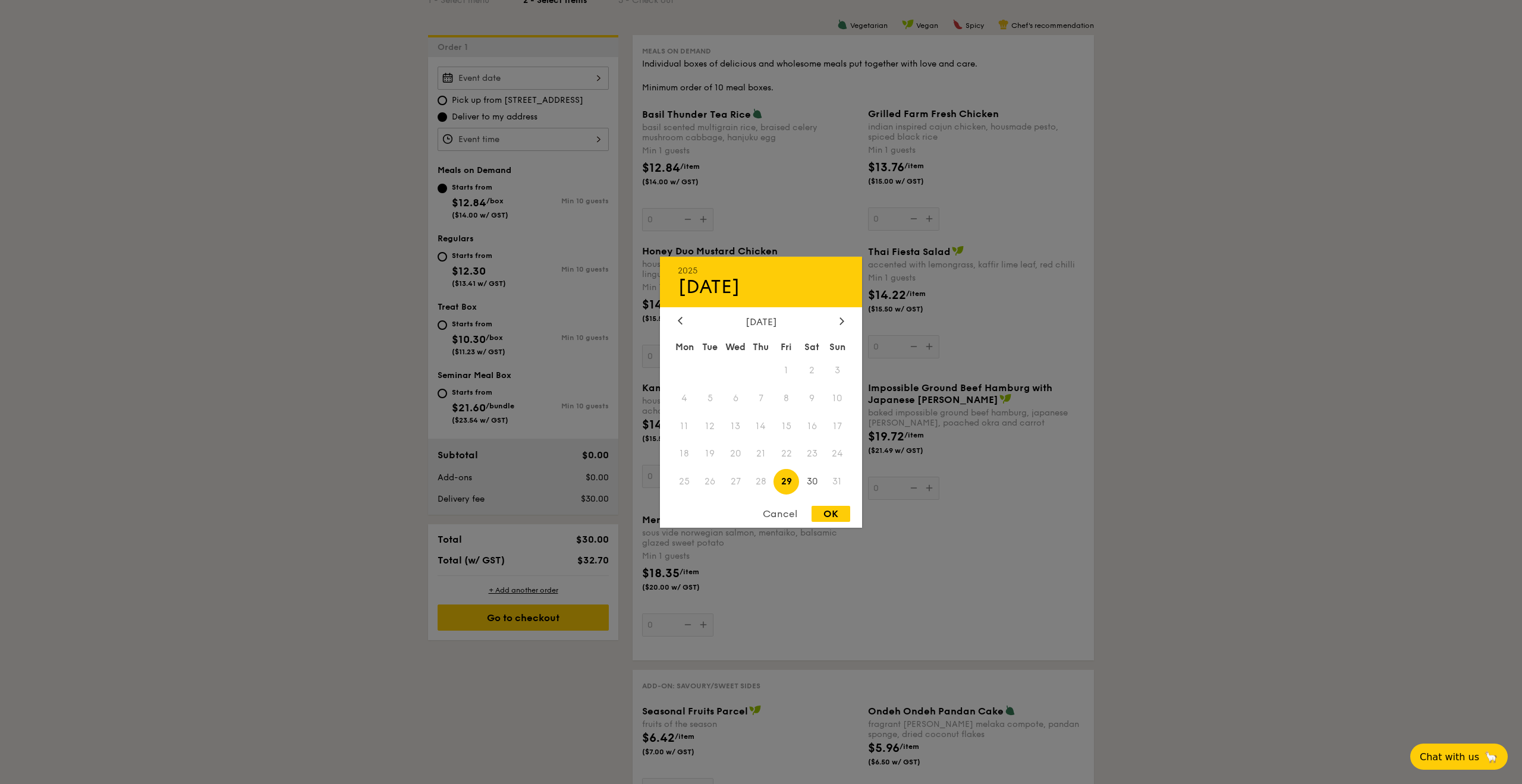
click at [397, 281] on div at bounding box center [761, 392] width 1522 height 784
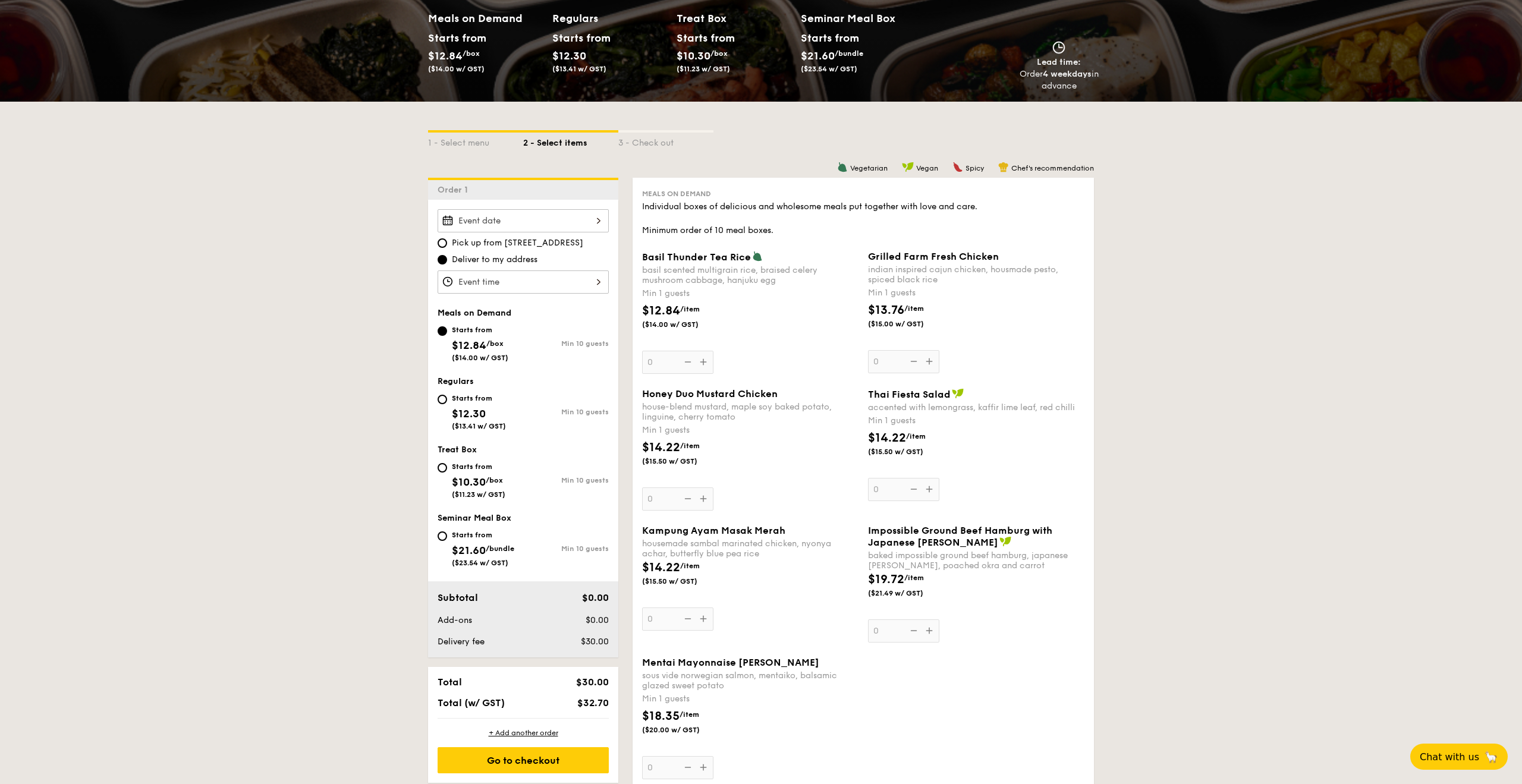
scroll to position [0, 0]
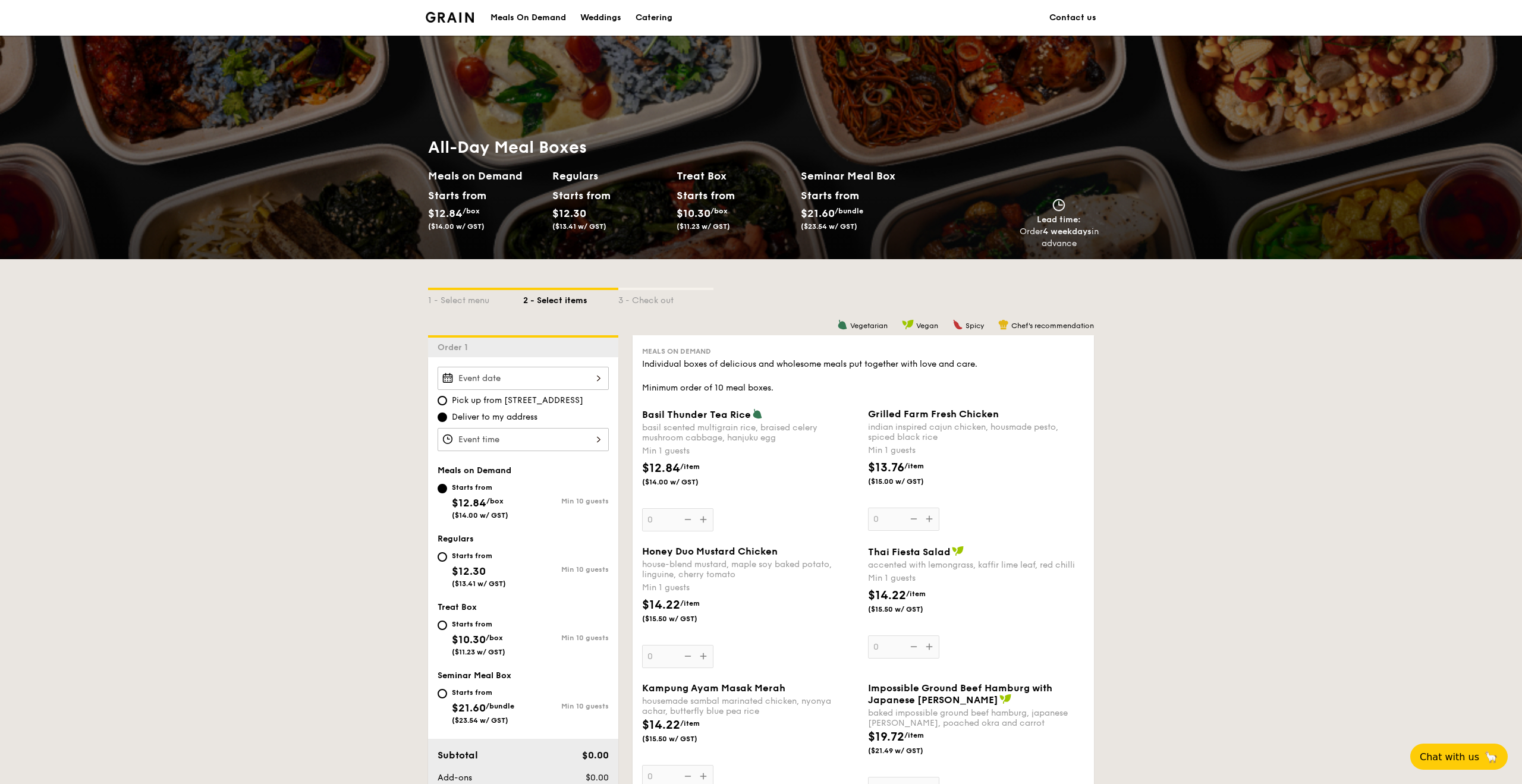
click at [1058, 26] on link "Contact us" at bounding box center [1073, 17] width 47 height 36
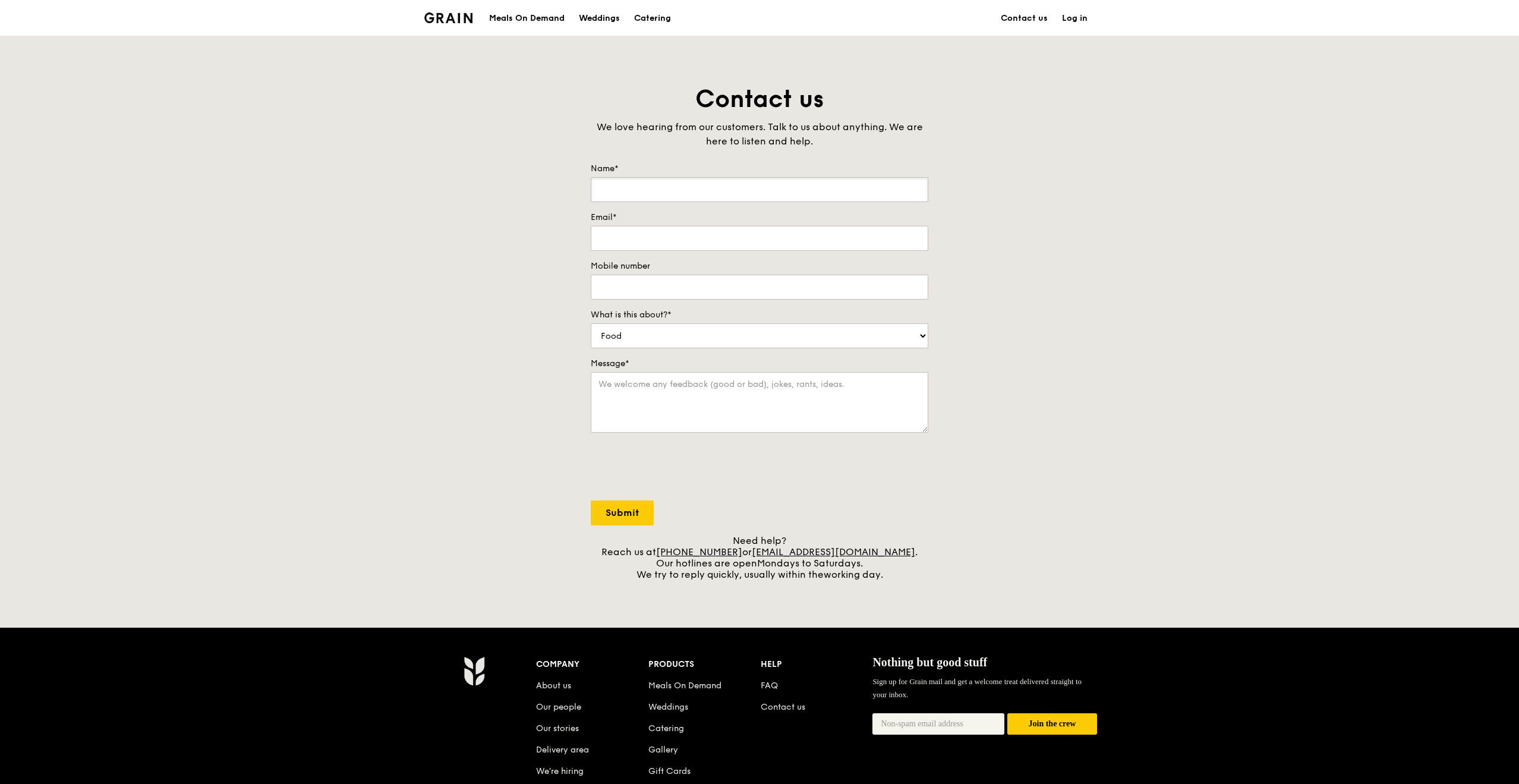
click at [834, 184] on input "Name*" at bounding box center [760, 190] width 338 height 25
type input "Linwei"
type input "[EMAIL_ADDRESS][DOMAIN_NAME]"
click at [725, 287] on input "Mobile number" at bounding box center [760, 287] width 338 height 25
click at [711, 333] on select "Food Service Billing/Payment Catering Others" at bounding box center [760, 336] width 338 height 25
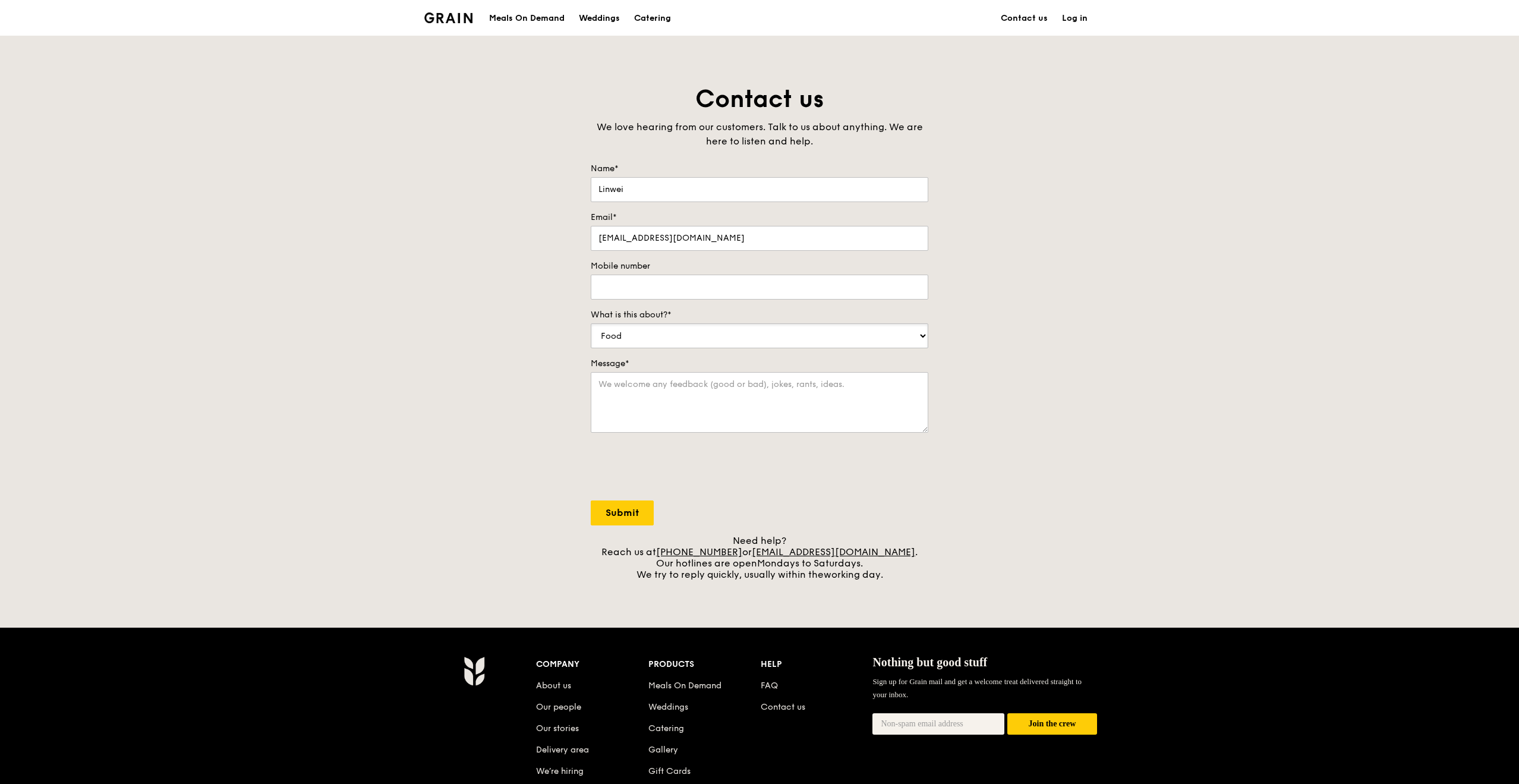
select select "Catering"
click at [591, 323] on select "Food Service Billing/Payment Catering Others" at bounding box center [760, 336] width 338 height 25
click at [643, 390] on textarea "Message*" at bounding box center [760, 402] width 338 height 61
type textarea "Hi! When I toggle to the catering page it requires me to order 4 days in advanc…"
click at [646, 287] on input "Mobile number" at bounding box center [760, 287] width 338 height 25
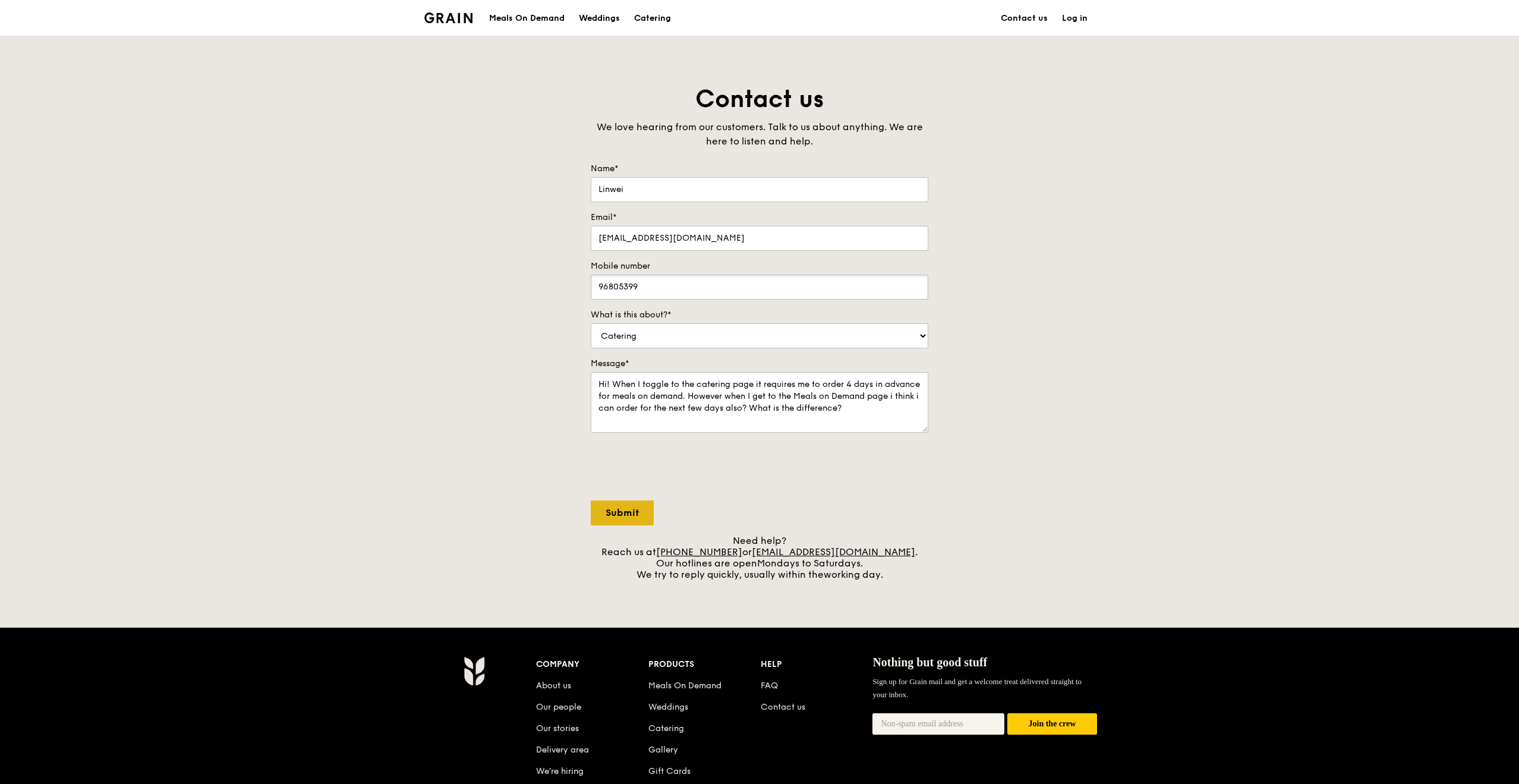
type input "96805399"
click at [603, 517] on input "Submit" at bounding box center [622, 513] width 63 height 25
select select "Food"
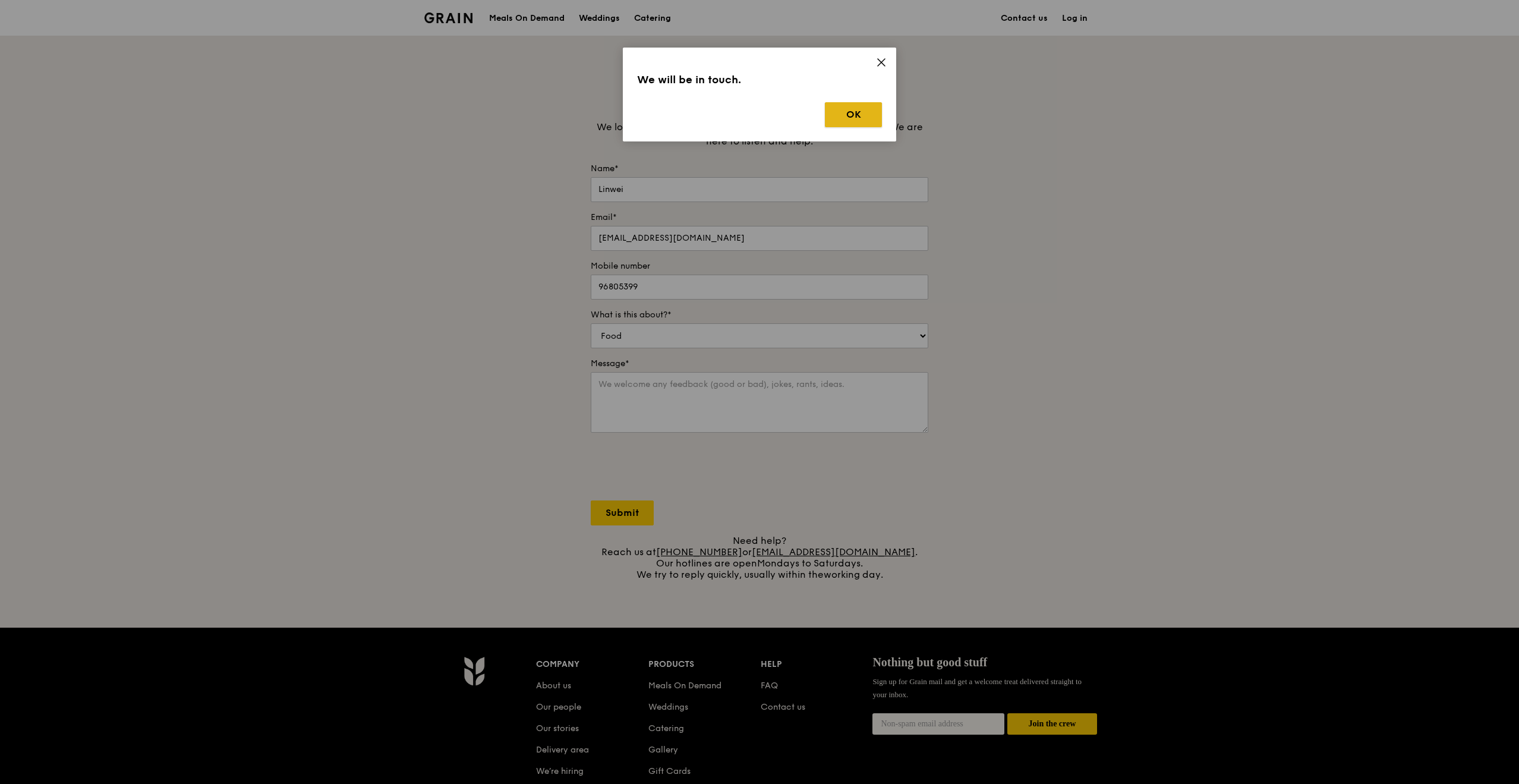
click at [836, 112] on button "OK" at bounding box center [853, 114] width 57 height 25
